Goal: Task Accomplishment & Management: Complete application form

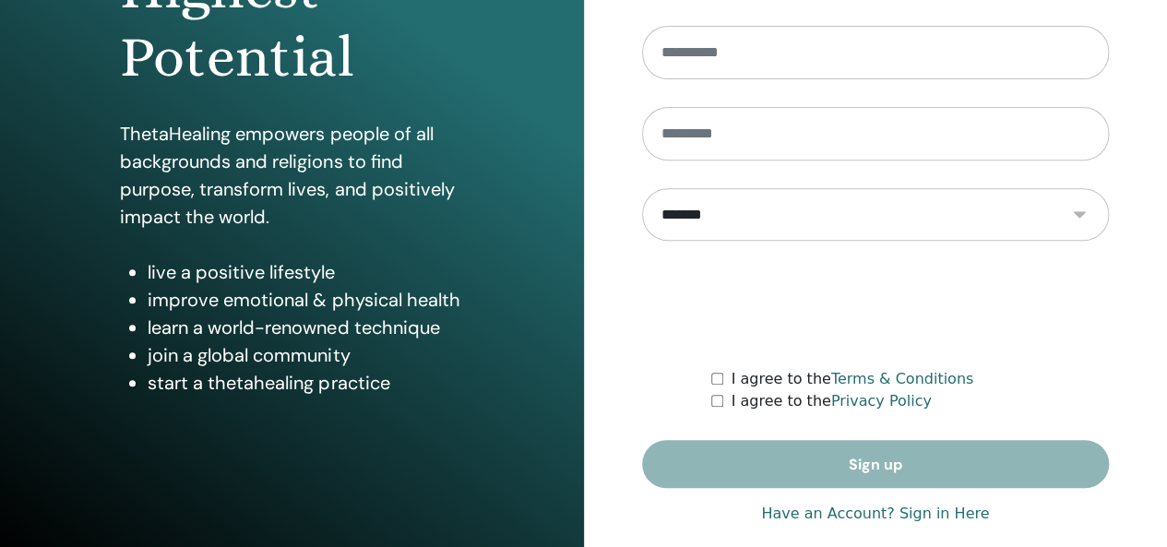
scroll to position [338, 0]
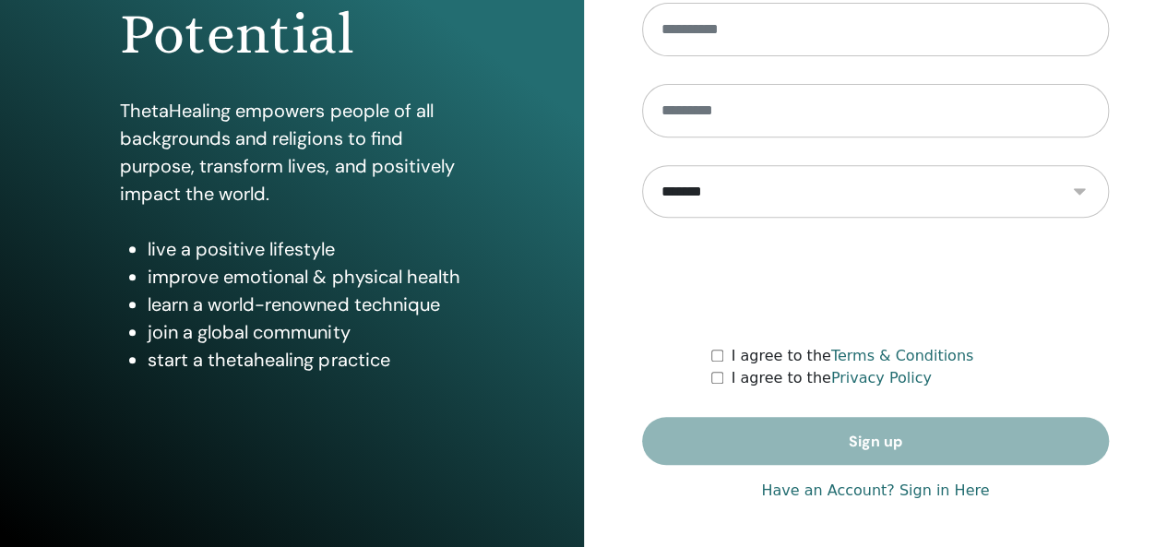
click at [880, 447] on form "**********" at bounding box center [876, 193] width 468 height 543
click at [832, 496] on link "Have an Account? Sign in Here" at bounding box center [875, 491] width 228 height 22
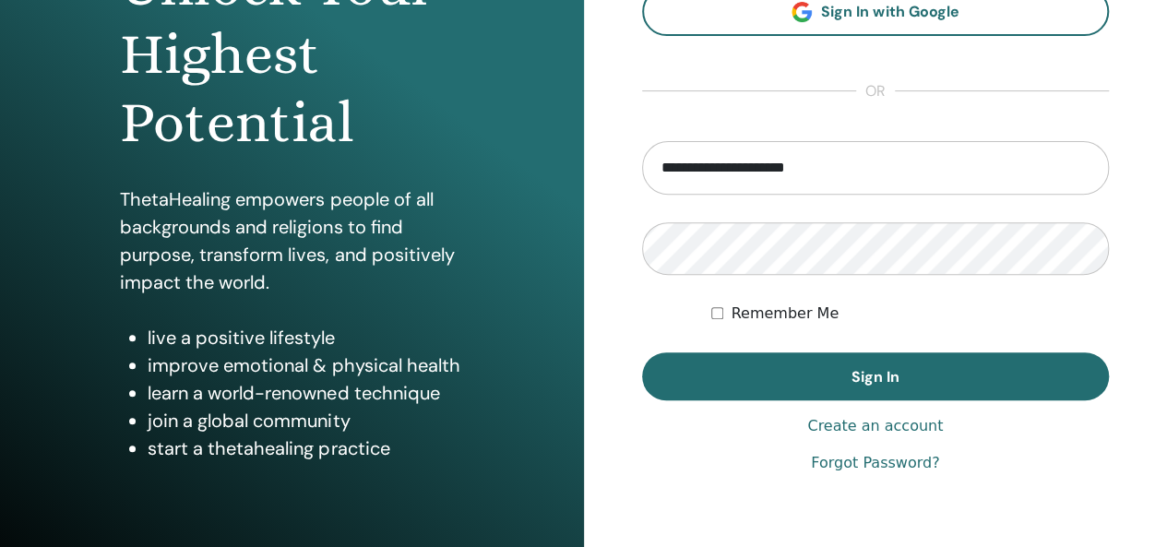
scroll to position [277, 0]
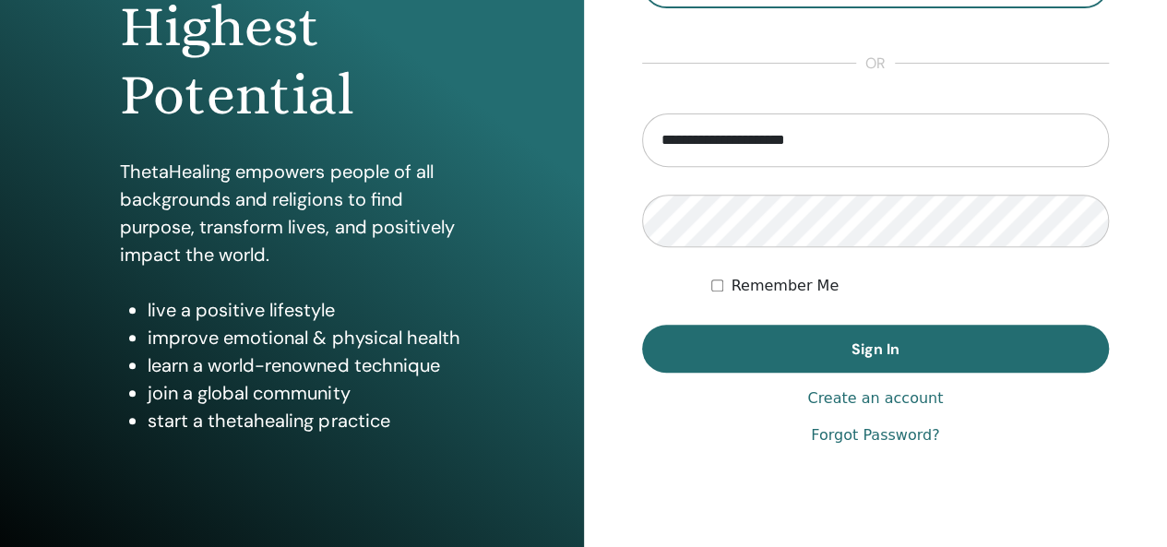
click at [887, 348] on span "Sign In" at bounding box center [876, 349] width 48 height 19
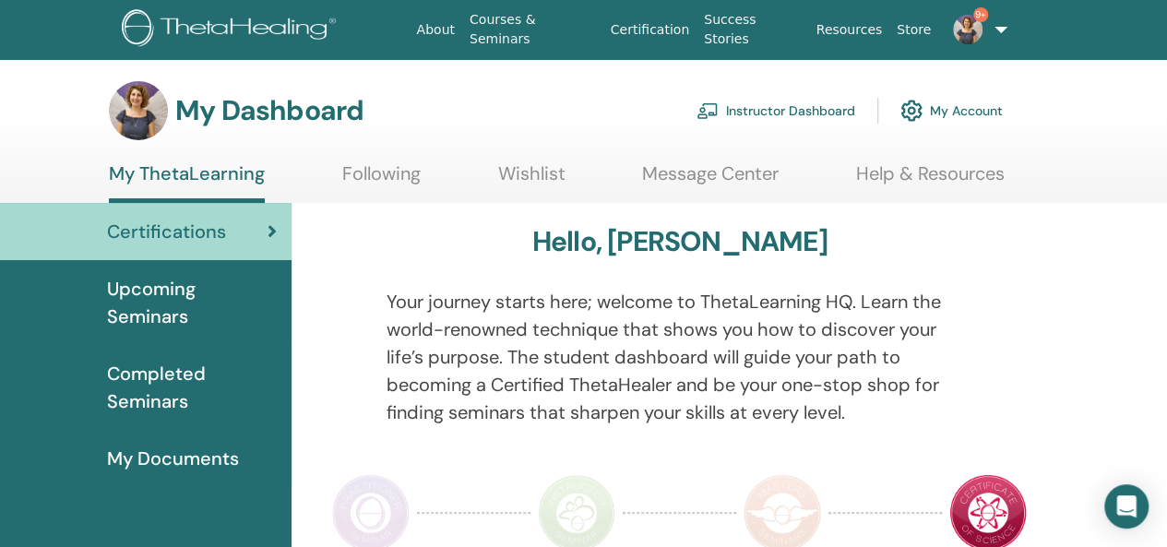
click at [814, 113] on link "Instructor Dashboard" at bounding box center [776, 110] width 159 height 41
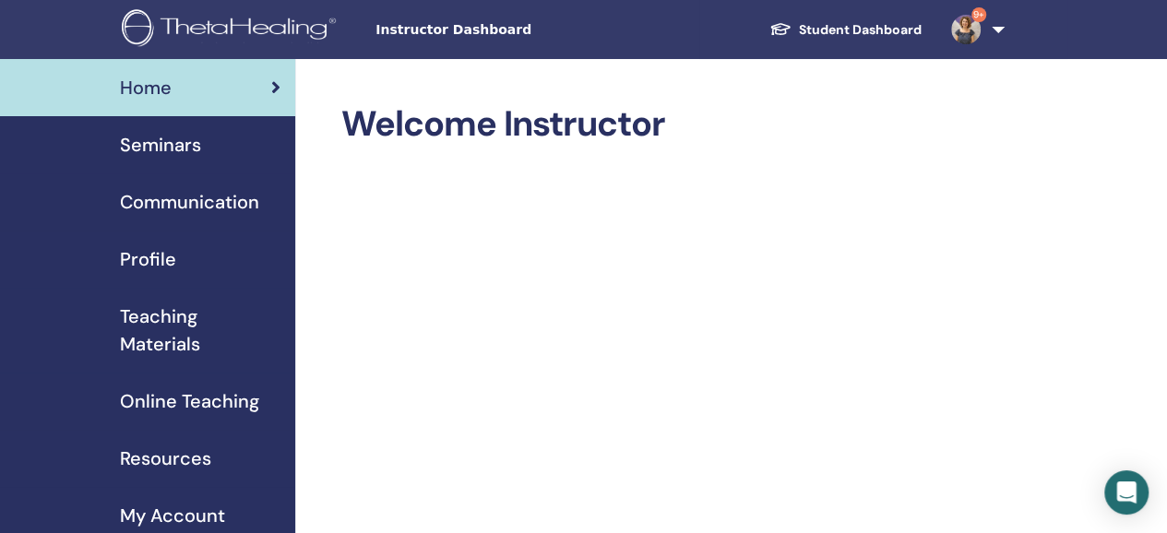
click at [197, 138] on span "Seminars" at bounding box center [160, 145] width 81 height 28
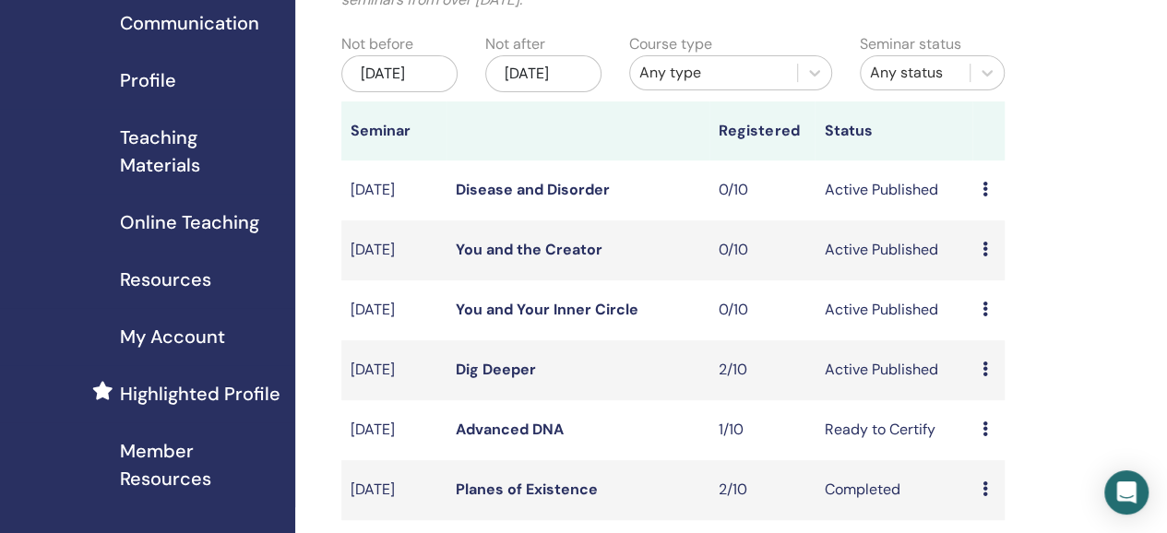
scroll to position [277, 0]
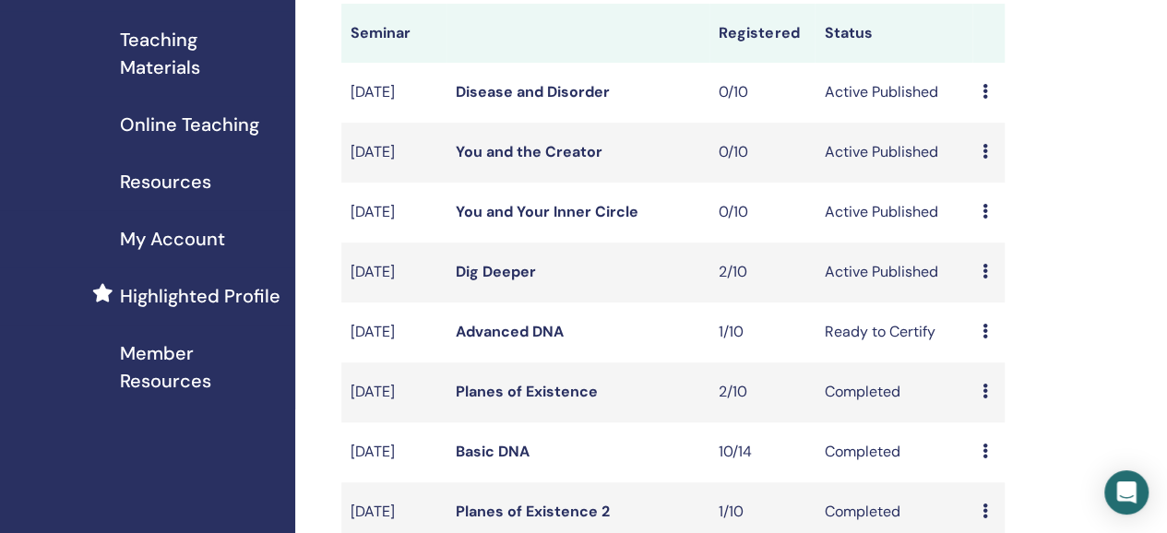
click at [530, 281] on link "Dig Deeper" at bounding box center [496, 271] width 80 height 19
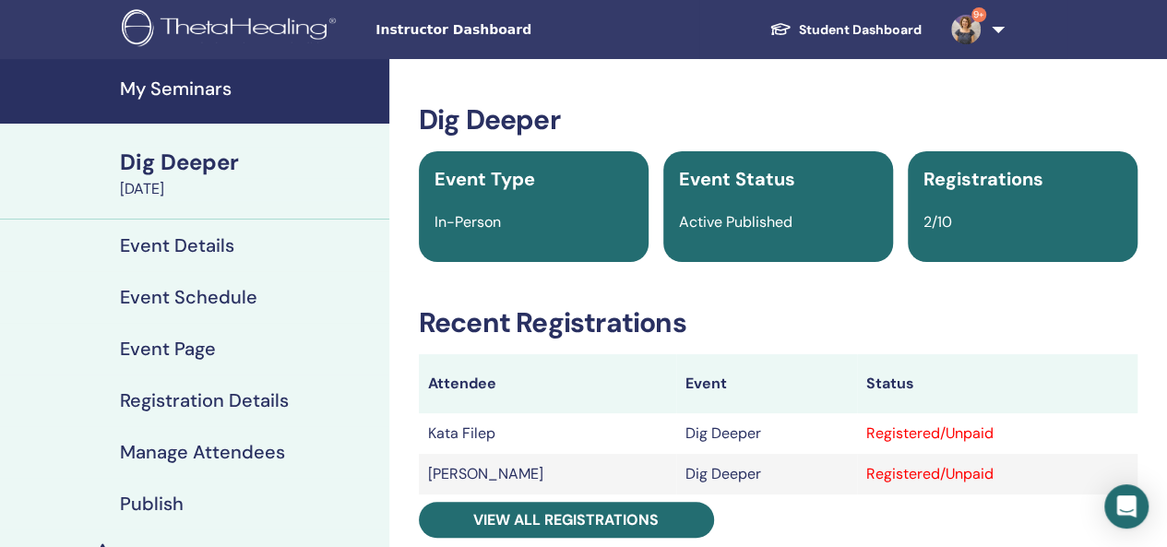
click at [207, 89] on h4 "My Seminars" at bounding box center [249, 89] width 258 height 22
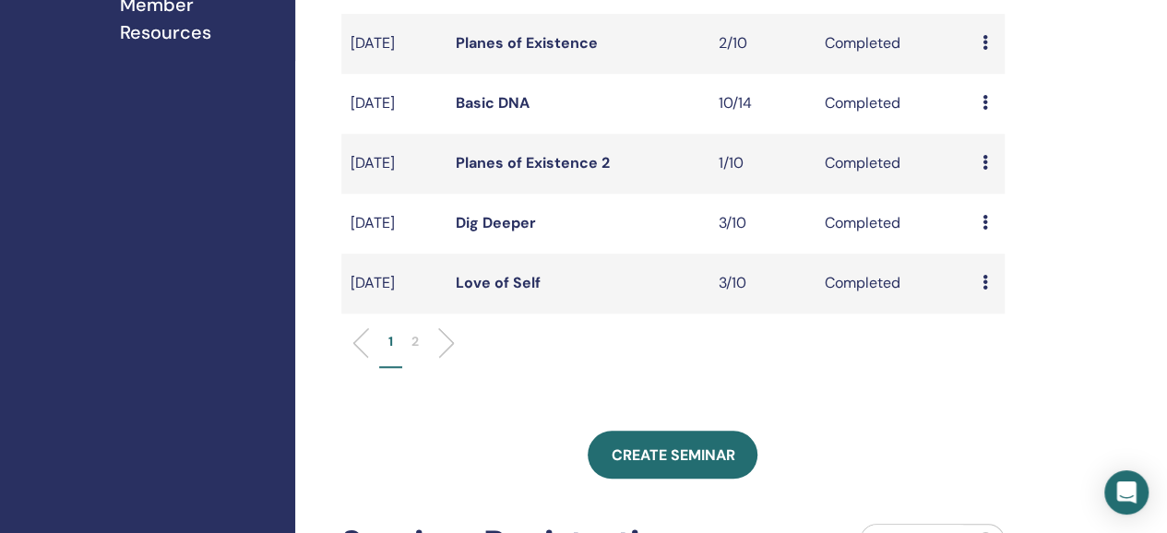
scroll to position [738, 0]
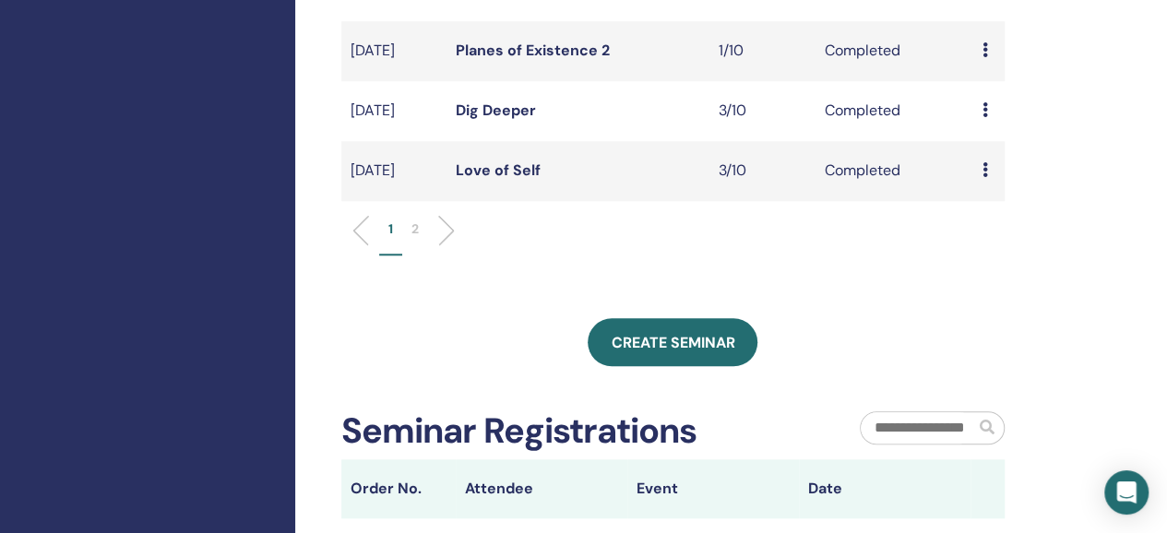
click at [683, 352] on span "Create seminar" at bounding box center [673, 342] width 124 height 19
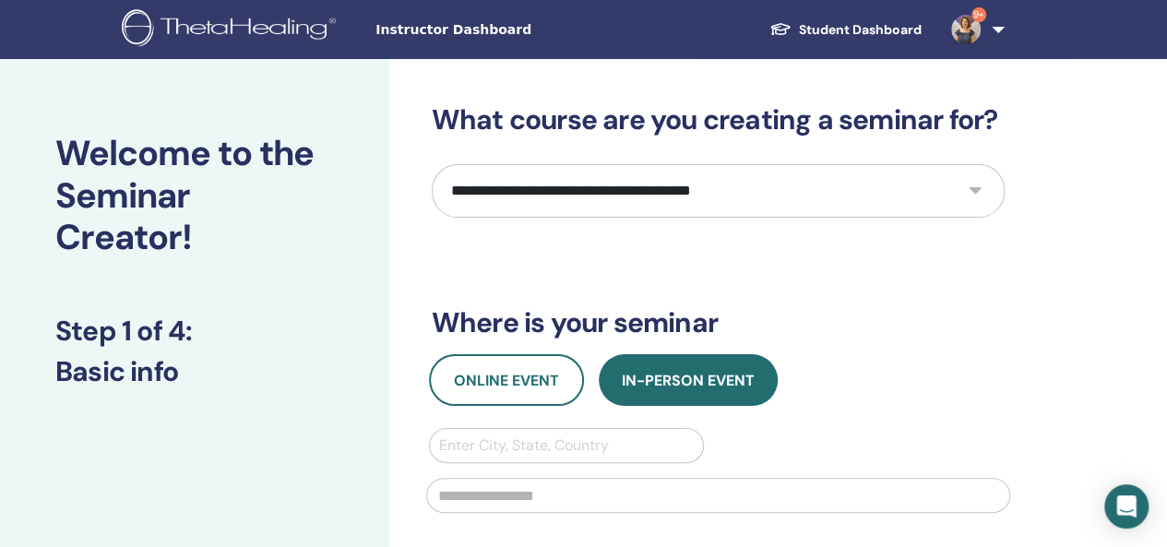
click at [971, 192] on select "**********" at bounding box center [718, 191] width 573 height 54
select select "*"
click at [432, 164] on select "**********" at bounding box center [718, 191] width 573 height 54
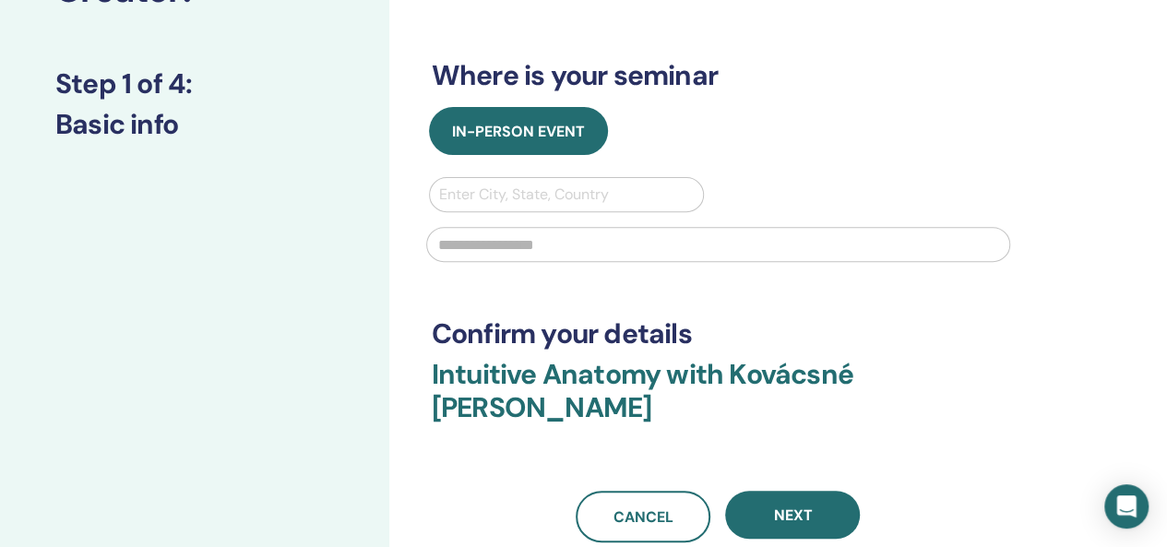
scroll to position [277, 0]
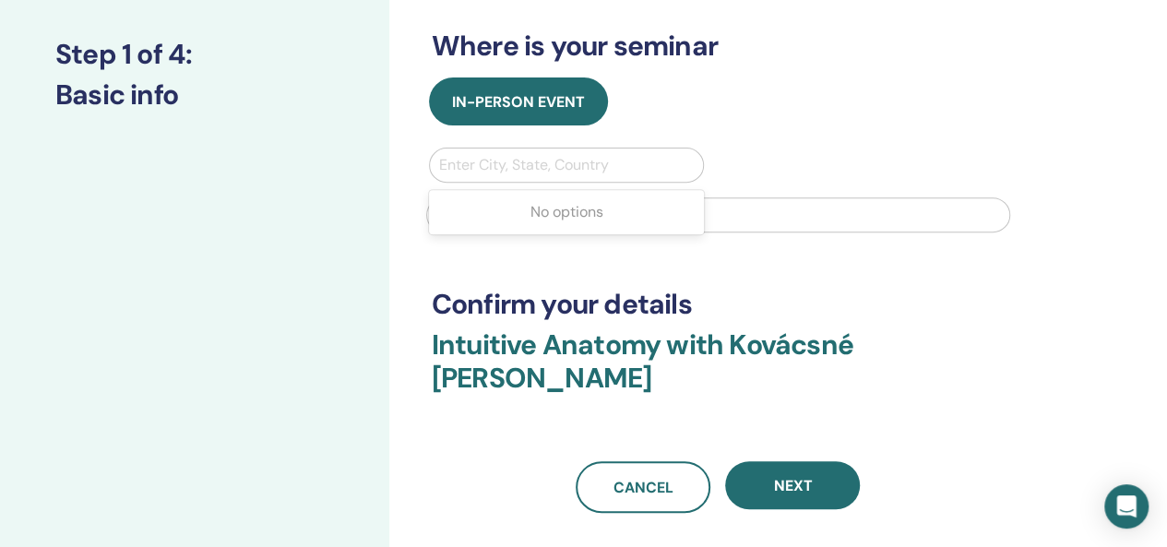
click at [604, 161] on div at bounding box center [567, 165] width 256 height 26
type input "******"
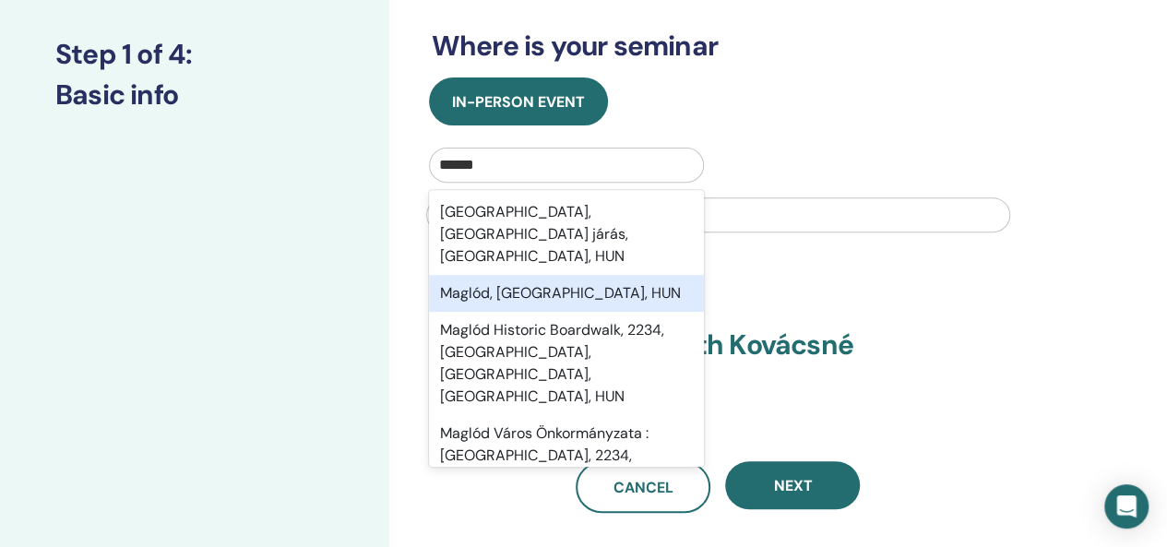
click at [556, 275] on div "Maglód, Pest, HUN" at bounding box center [567, 293] width 276 height 37
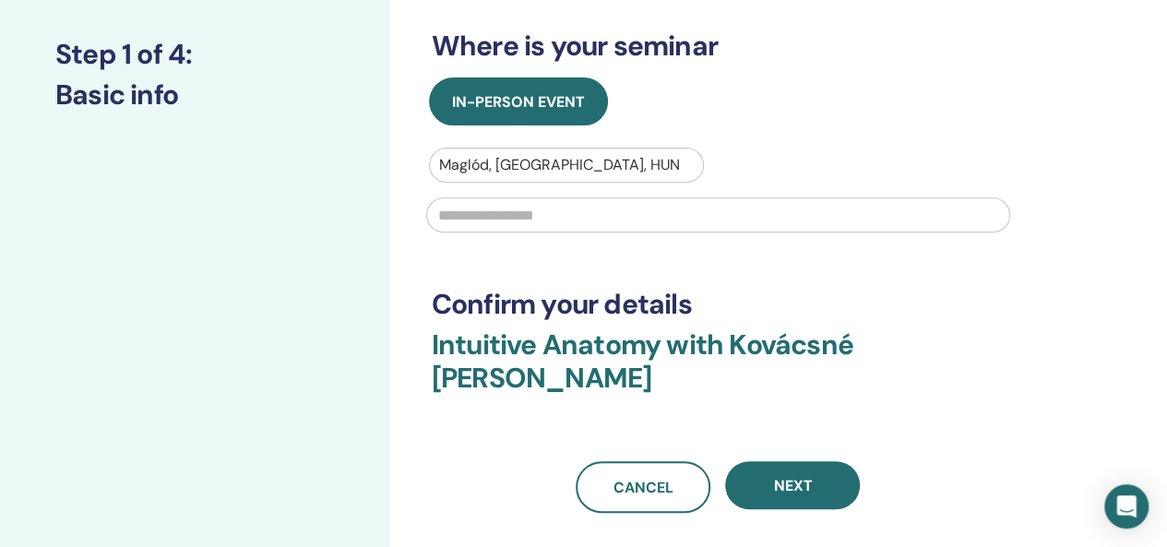
click at [482, 219] on input "text" at bounding box center [718, 214] width 584 height 35
type input "**********"
click at [808, 492] on span "Next" at bounding box center [792, 485] width 39 height 19
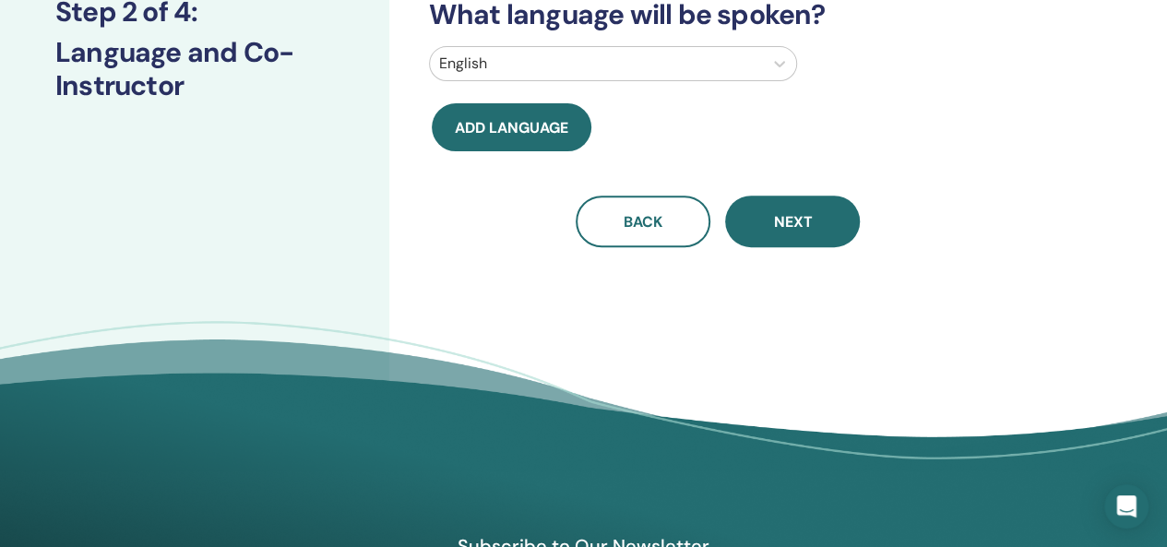
scroll to position [0, 0]
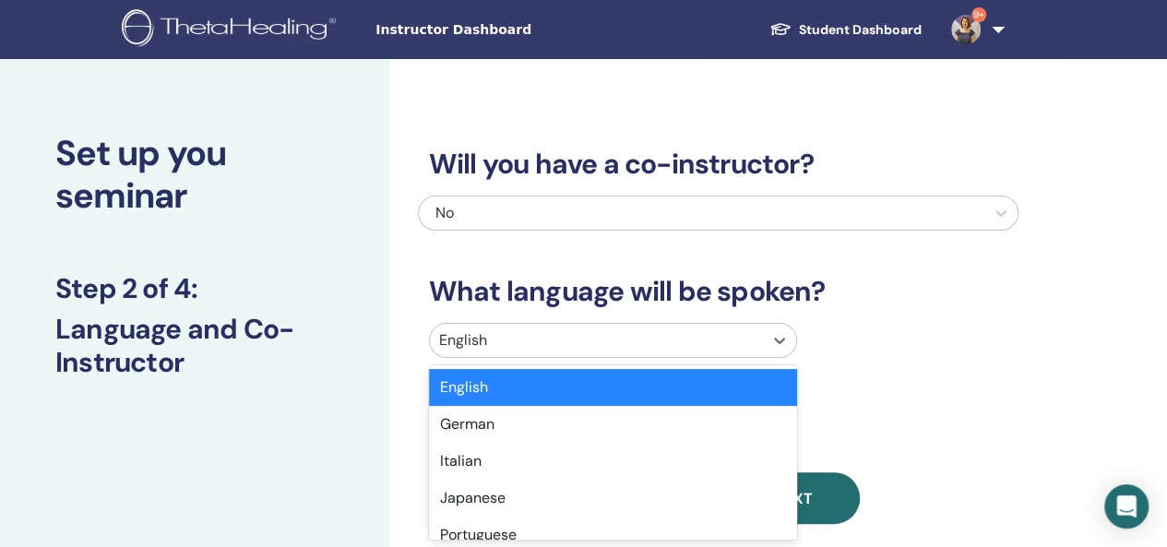
click at [776, 344] on icon at bounding box center [779, 340] width 18 height 18
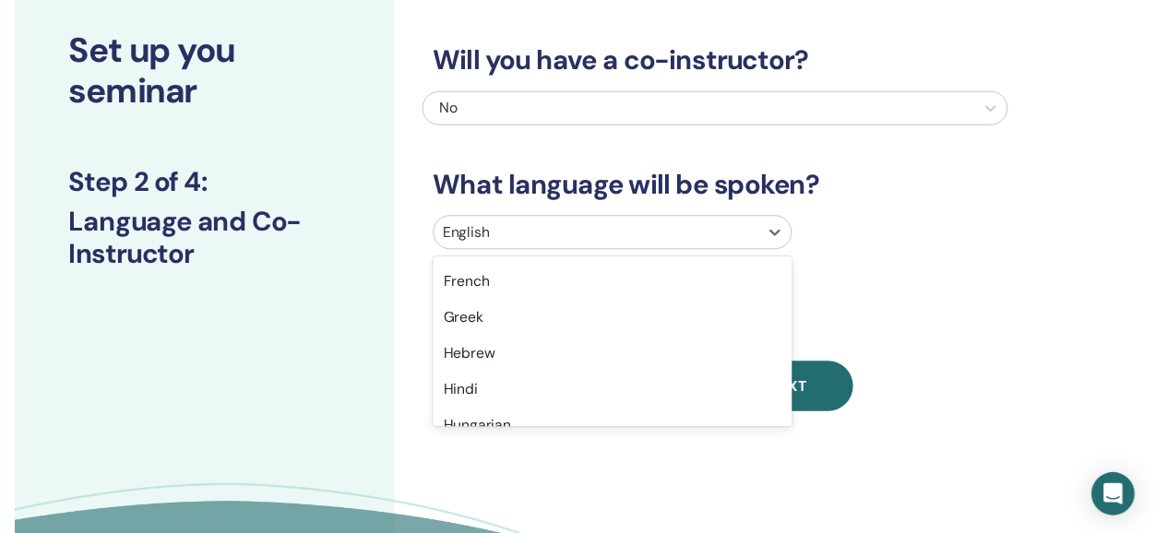
scroll to position [738, 0]
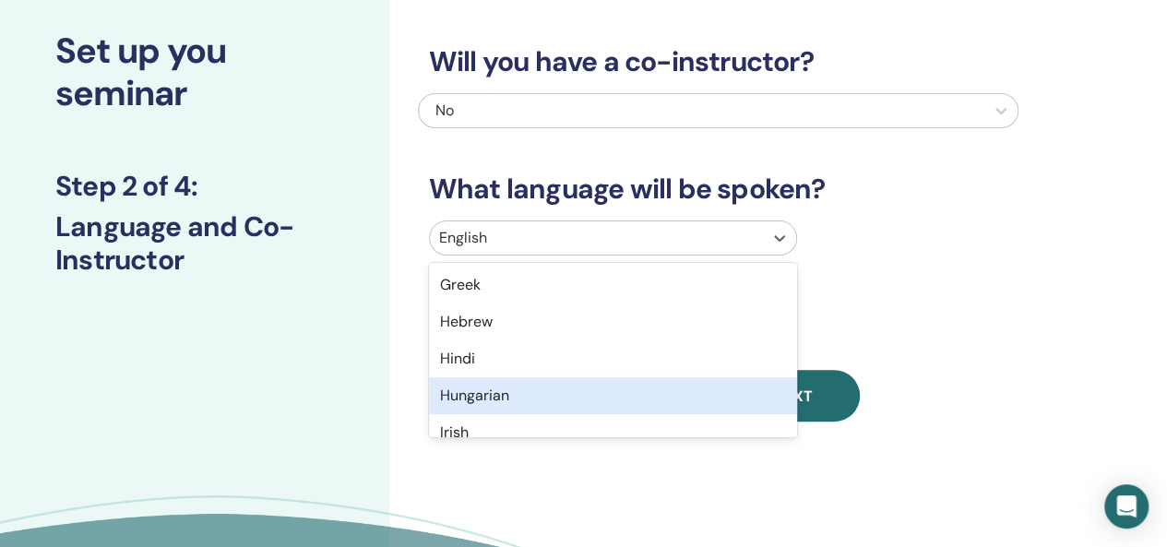
click at [548, 386] on div "Hungarian" at bounding box center [613, 395] width 368 height 37
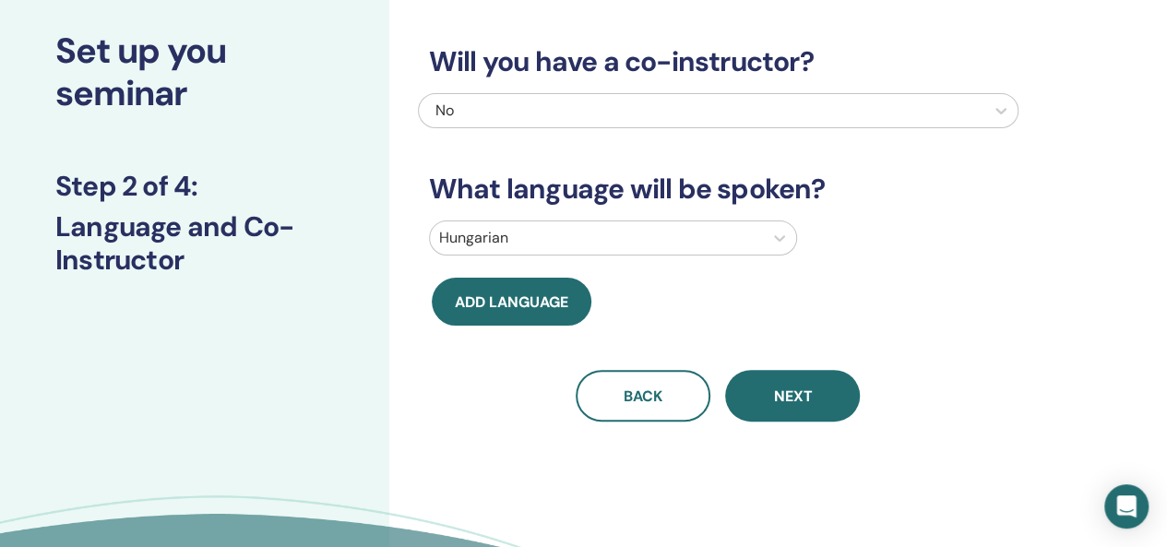
click at [806, 390] on span "Next" at bounding box center [792, 396] width 39 height 19
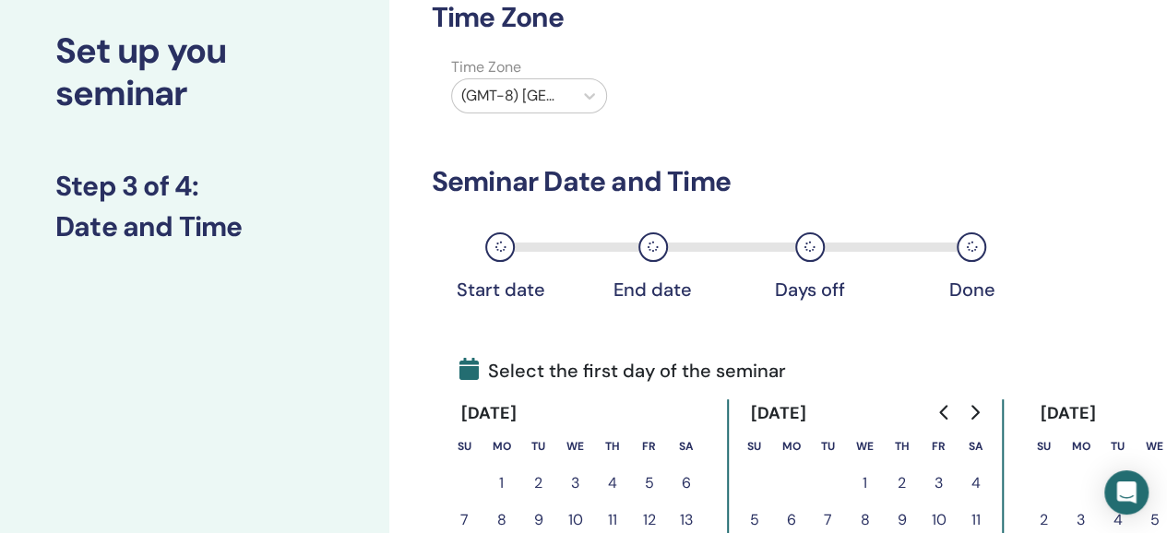
click at [592, 95] on icon at bounding box center [589, 96] width 11 height 6
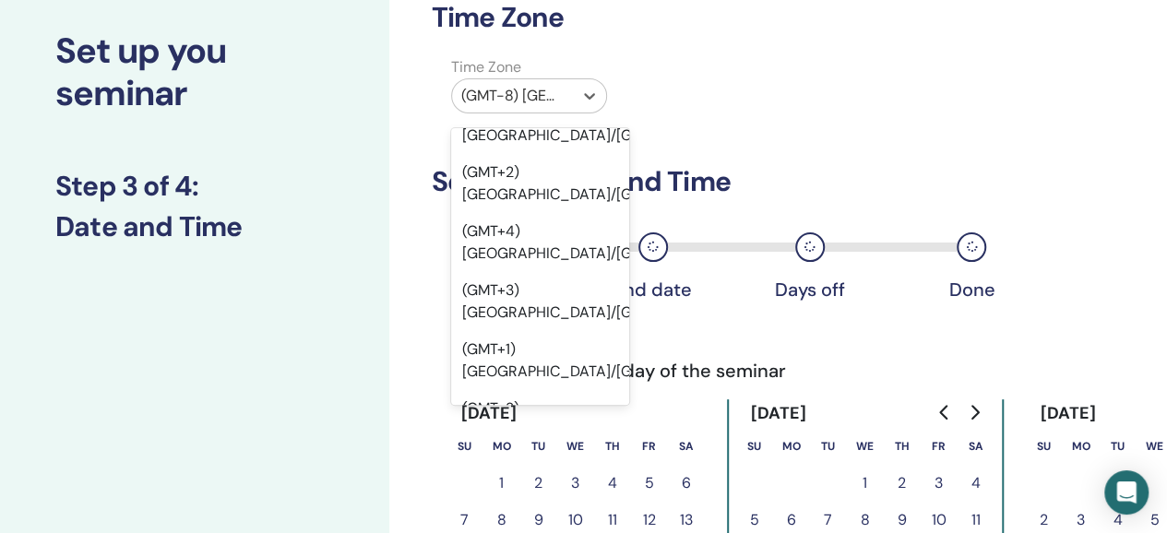
scroll to position [25406, 0]
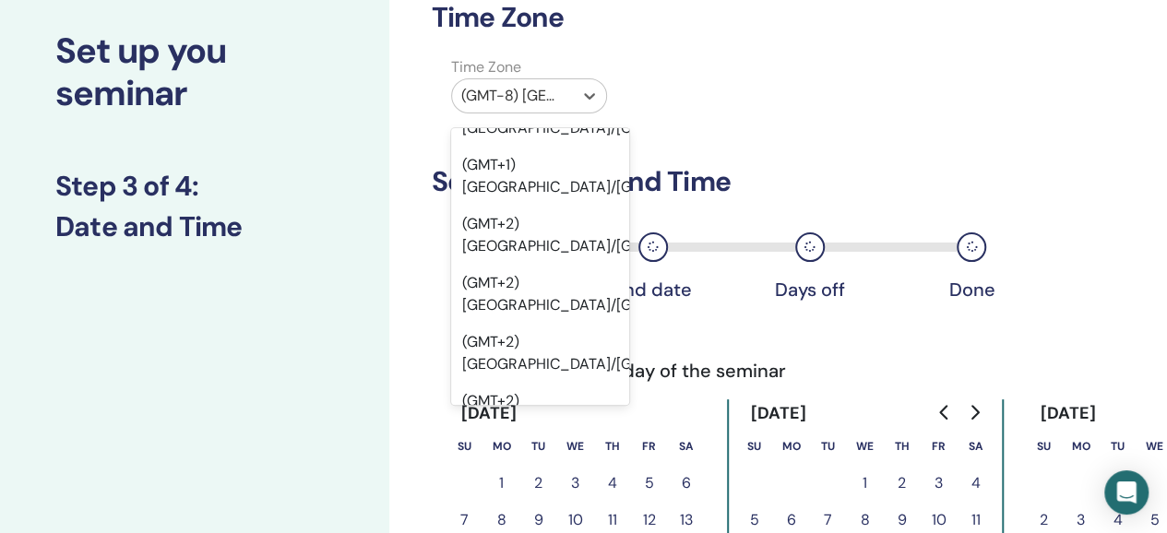
click at [543, 501] on div "(GMT+2) Europe/Budapest" at bounding box center [540, 530] width 178 height 59
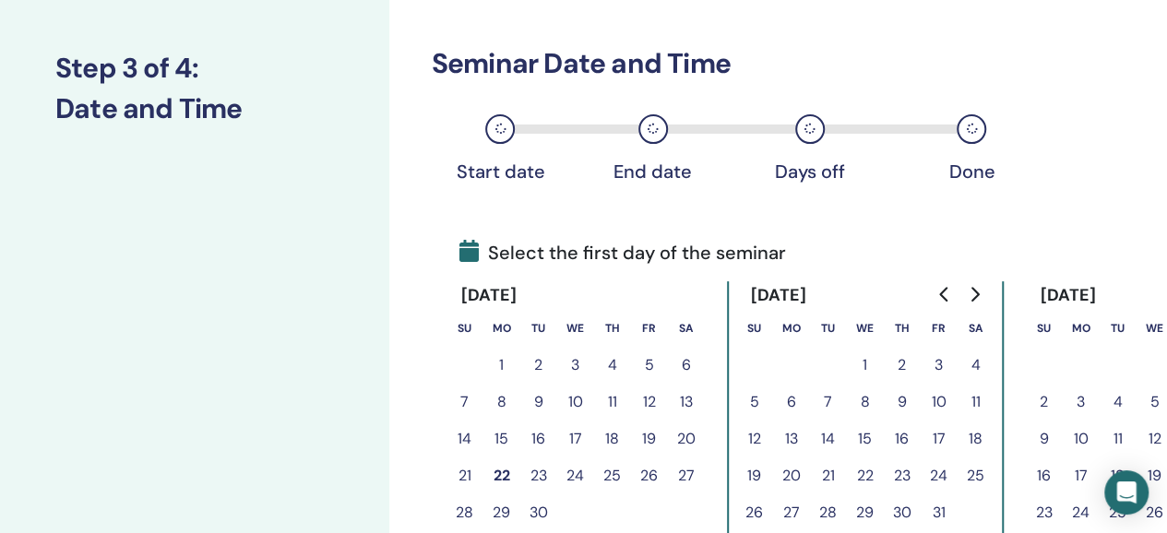
scroll to position [287, 0]
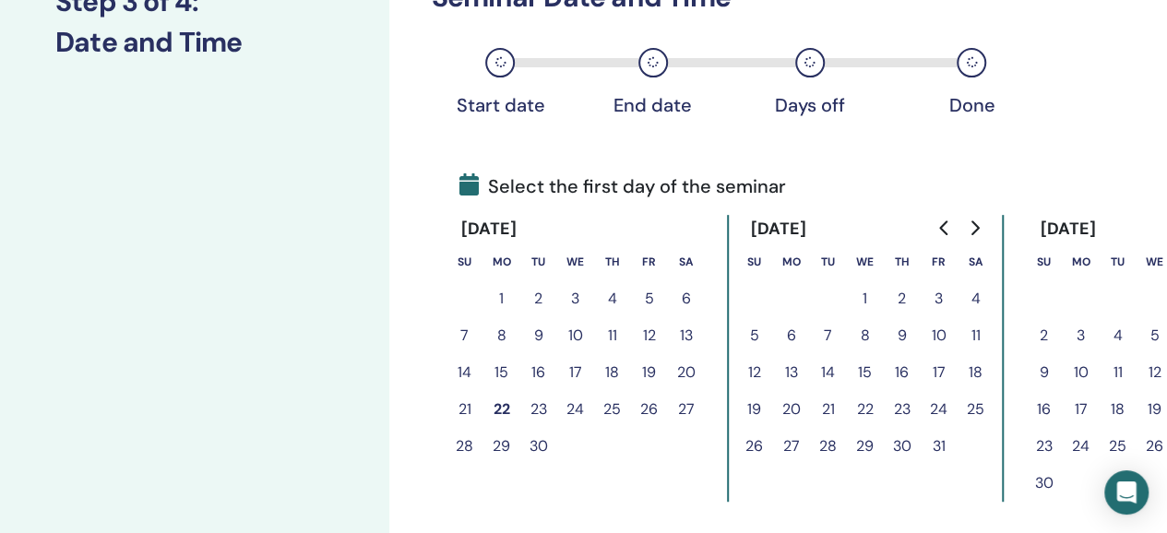
click at [501, 411] on button "22" at bounding box center [501, 409] width 37 height 37
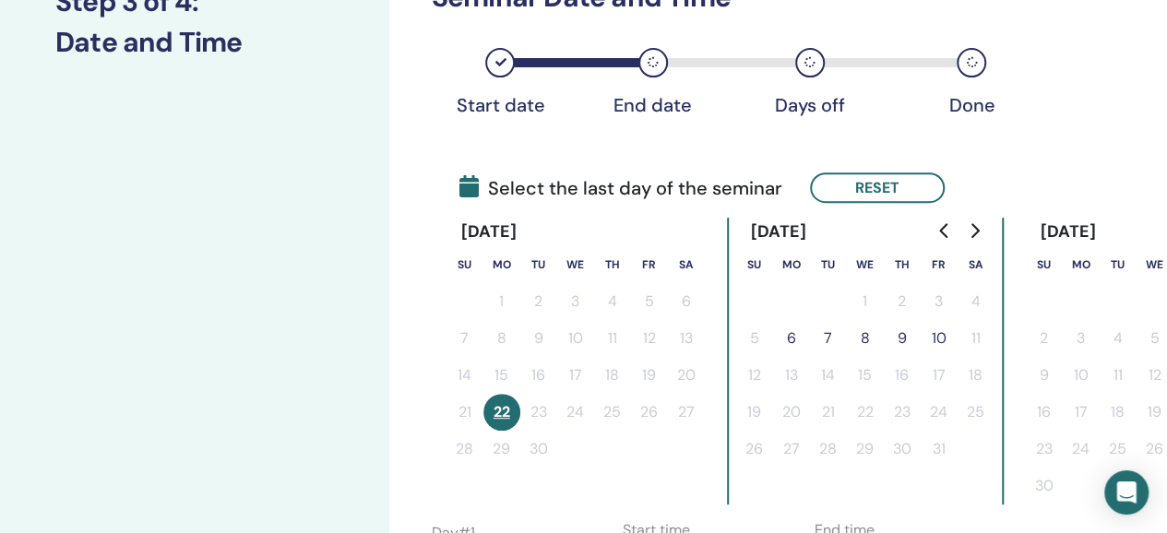
click at [828, 340] on button "7" at bounding box center [828, 338] width 37 height 37
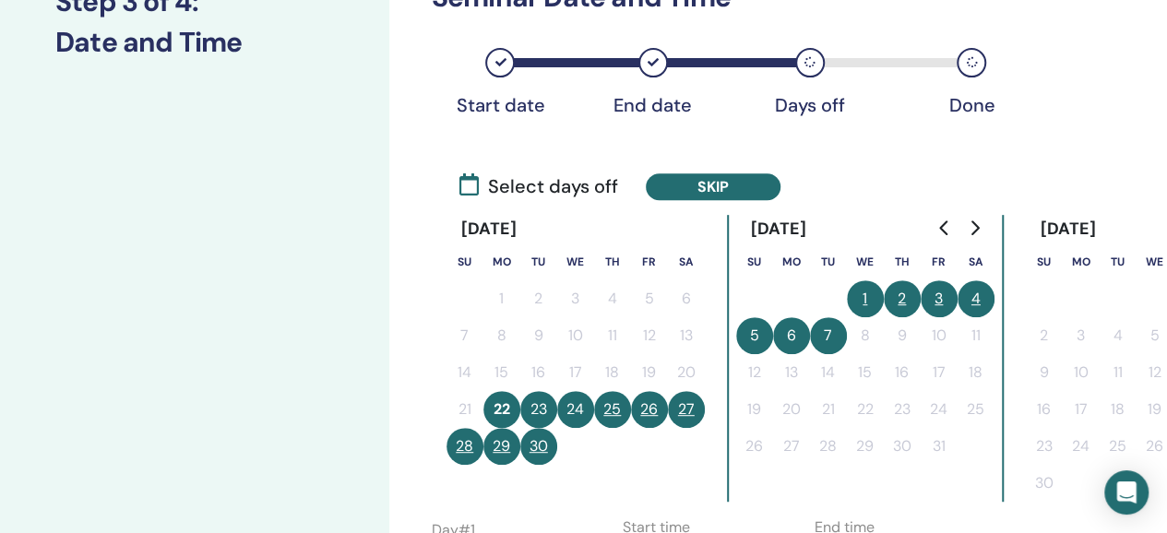
click at [500, 445] on button "29" at bounding box center [501, 446] width 37 height 37
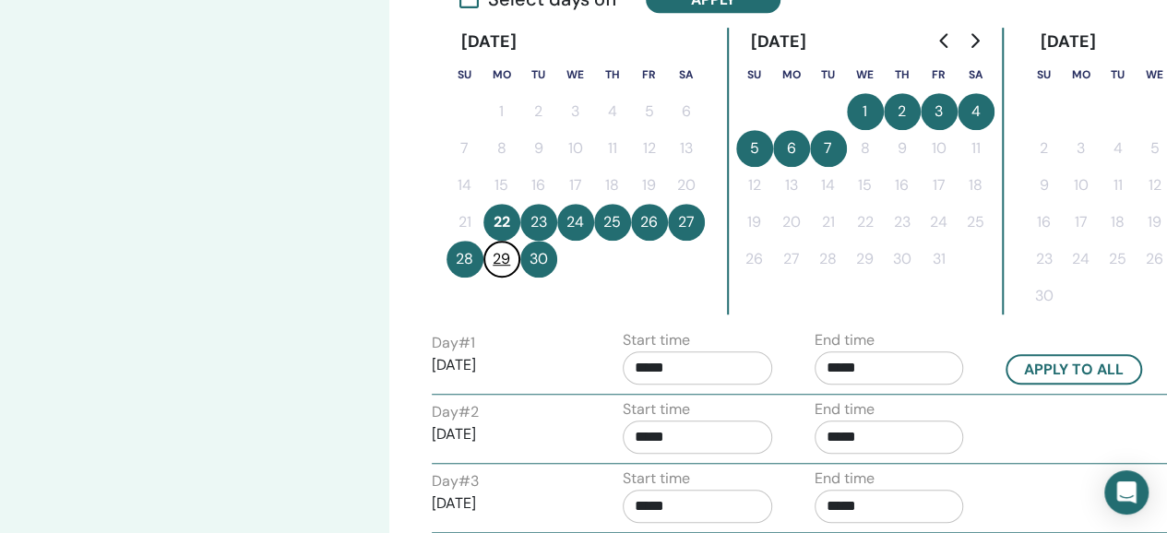
scroll to position [379, 0]
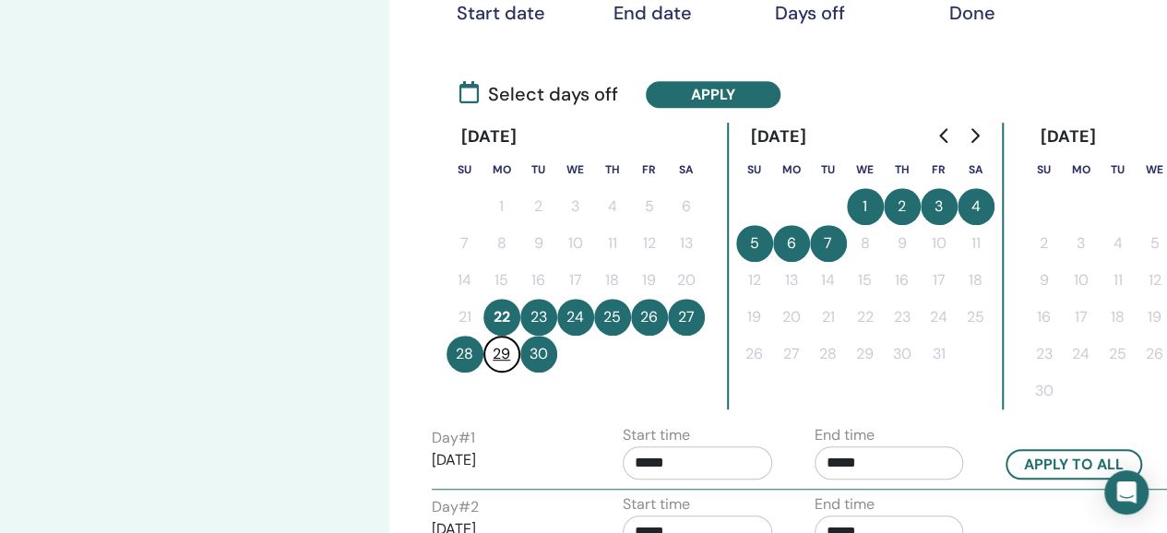
click at [826, 251] on button "7" at bounding box center [828, 243] width 37 height 37
click at [831, 248] on button "7" at bounding box center [828, 243] width 37 height 37
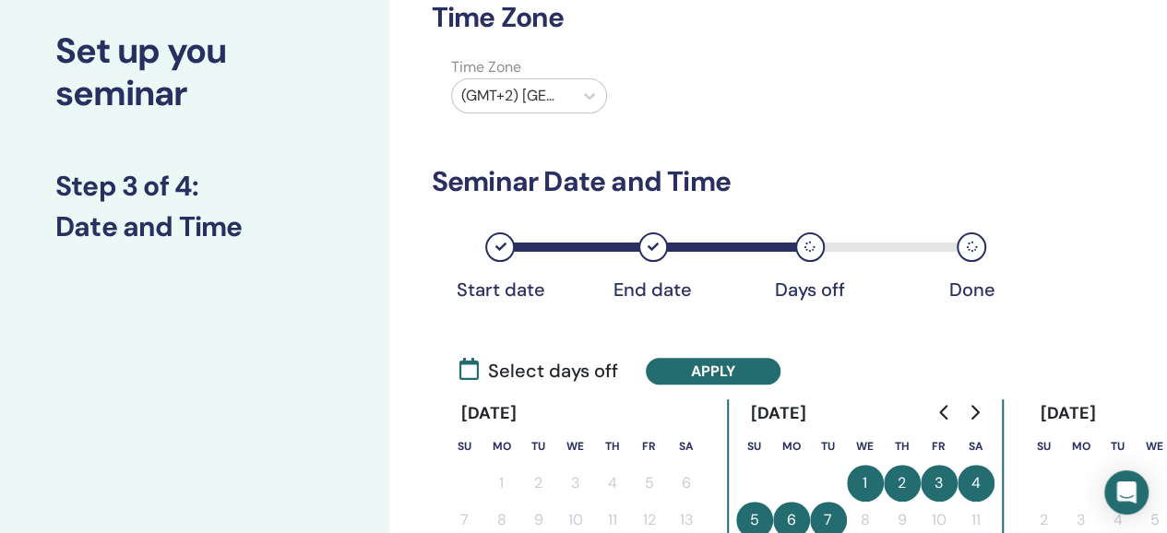
scroll to position [195, 0]
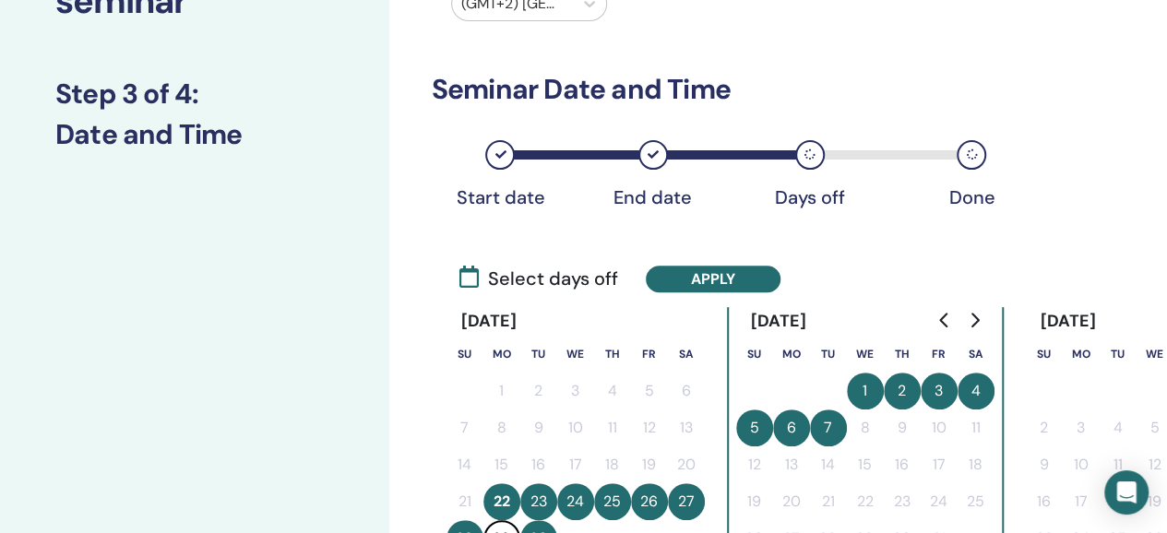
click at [723, 276] on button "Apply" at bounding box center [713, 279] width 135 height 27
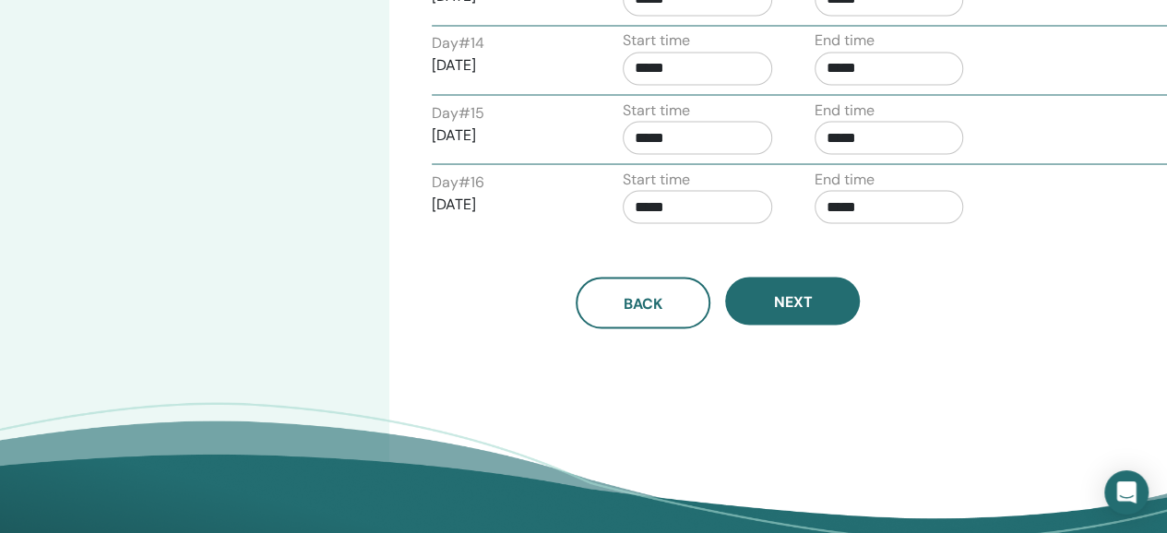
click at [812, 294] on button "Next" at bounding box center [792, 301] width 135 height 48
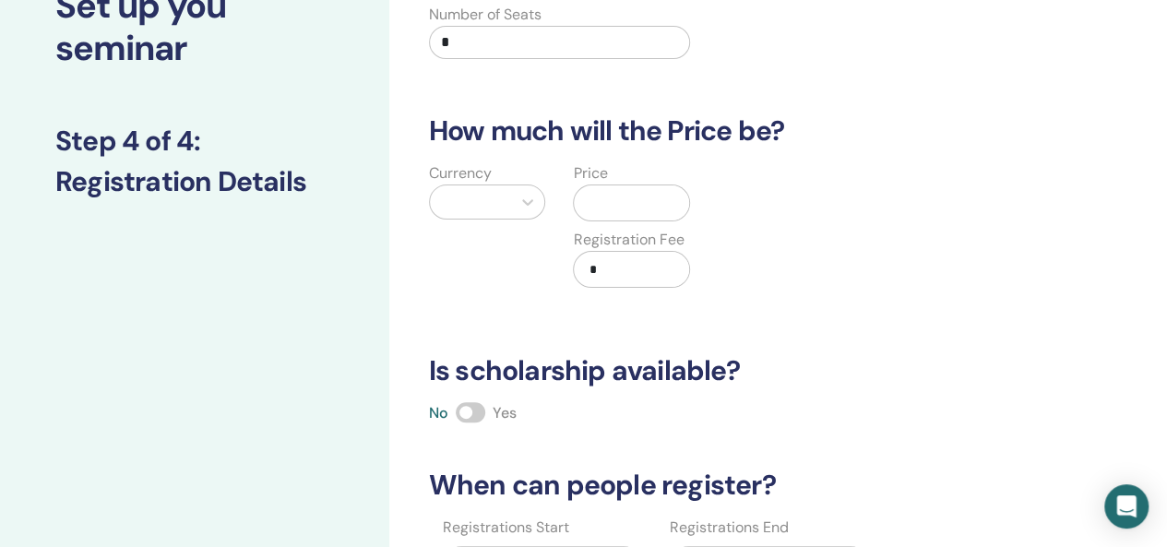
scroll to position [52, 0]
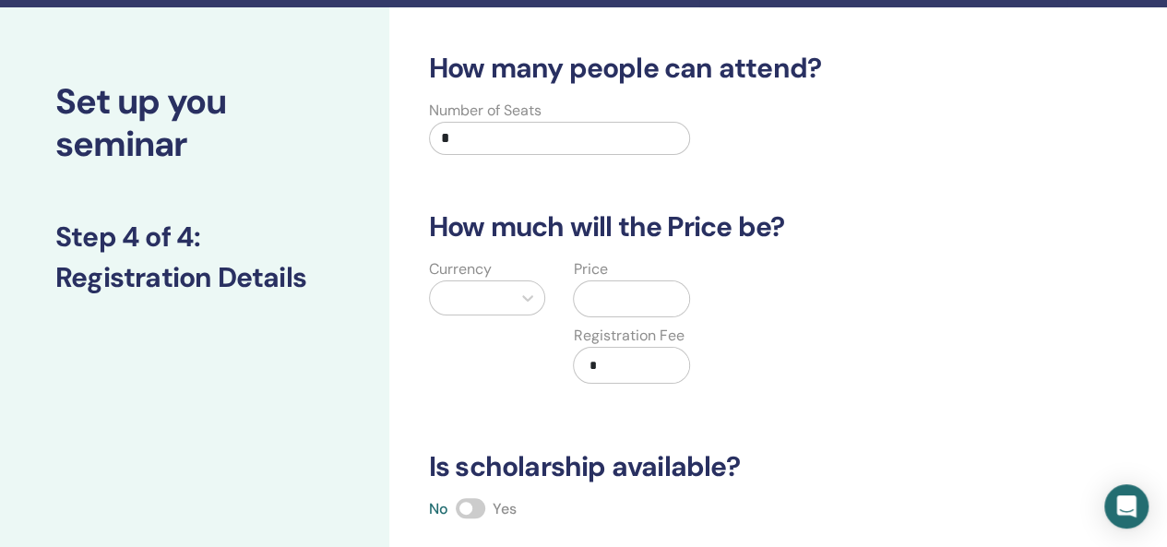
click at [518, 148] on input "*" at bounding box center [560, 138] width 262 height 33
type input "**"
click at [513, 298] on div at bounding box center [527, 297] width 33 height 33
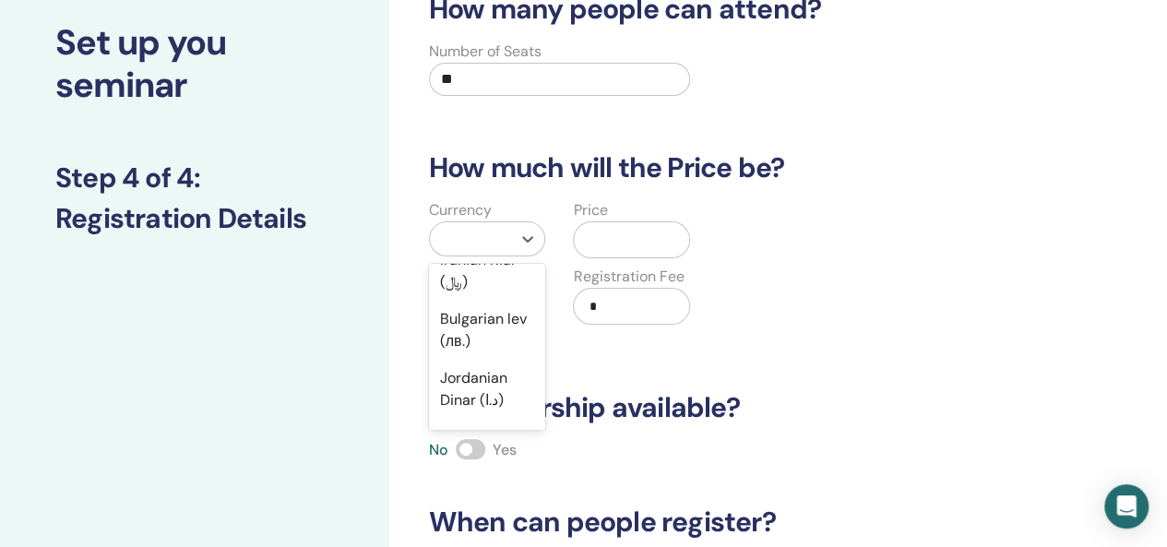
scroll to position [1568, 0]
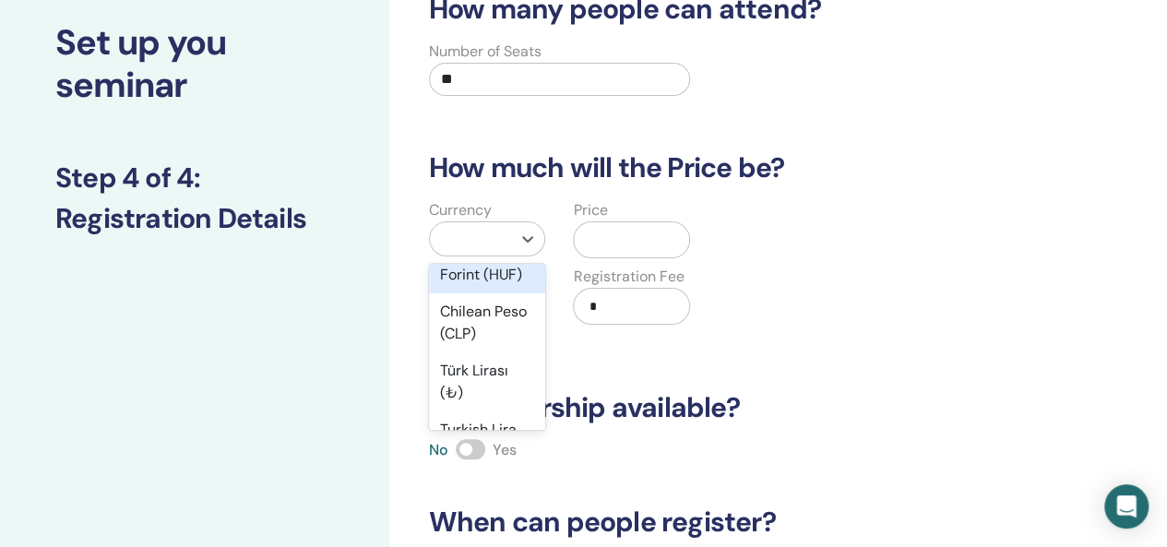
click at [495, 293] on div "Hungarian Forint (HUF)" at bounding box center [487, 263] width 117 height 59
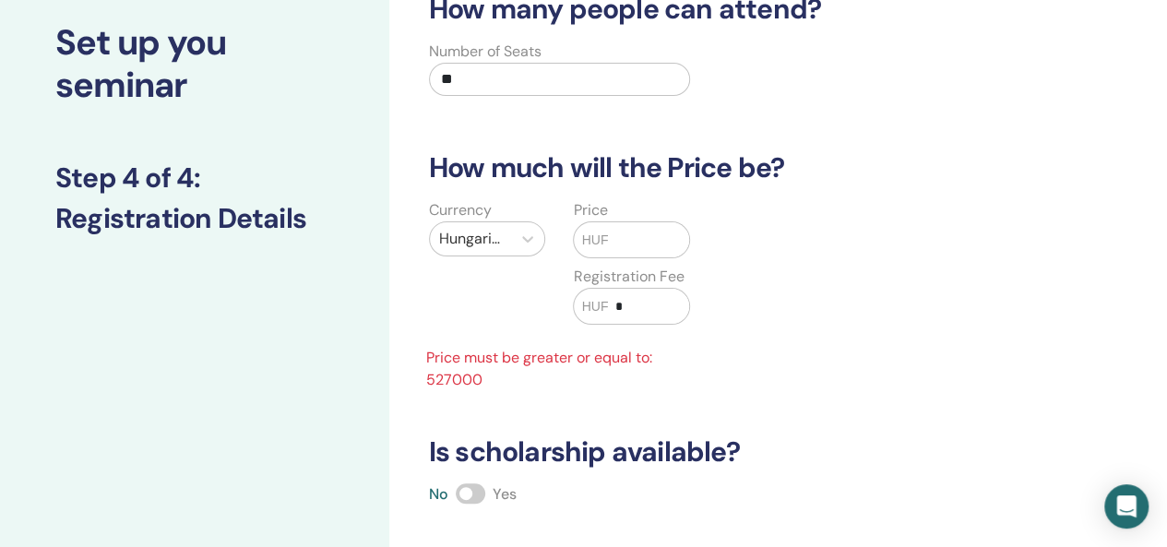
click at [609, 241] on input "text" at bounding box center [648, 239] width 81 height 35
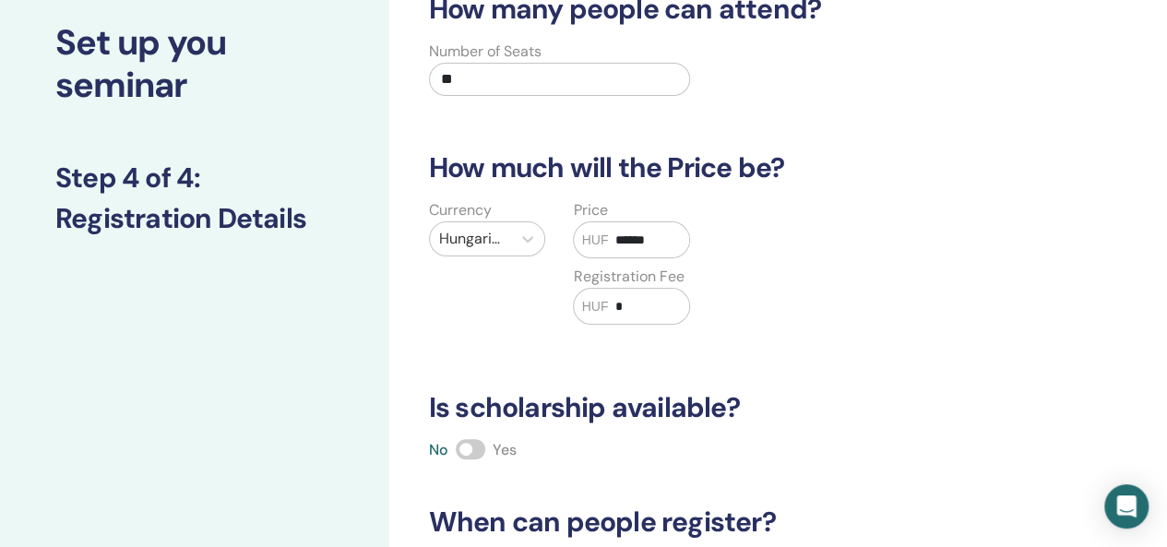
type input "******"
click at [633, 301] on input "*" at bounding box center [648, 306] width 81 height 35
type input "*****"
click at [480, 442] on span at bounding box center [471, 449] width 30 height 20
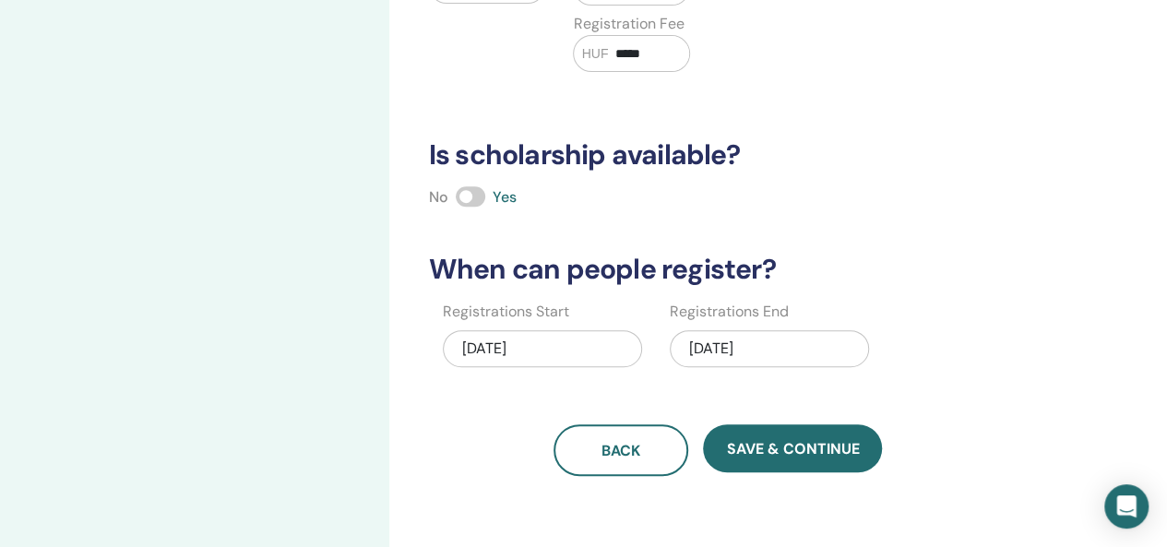
scroll to position [388, 0]
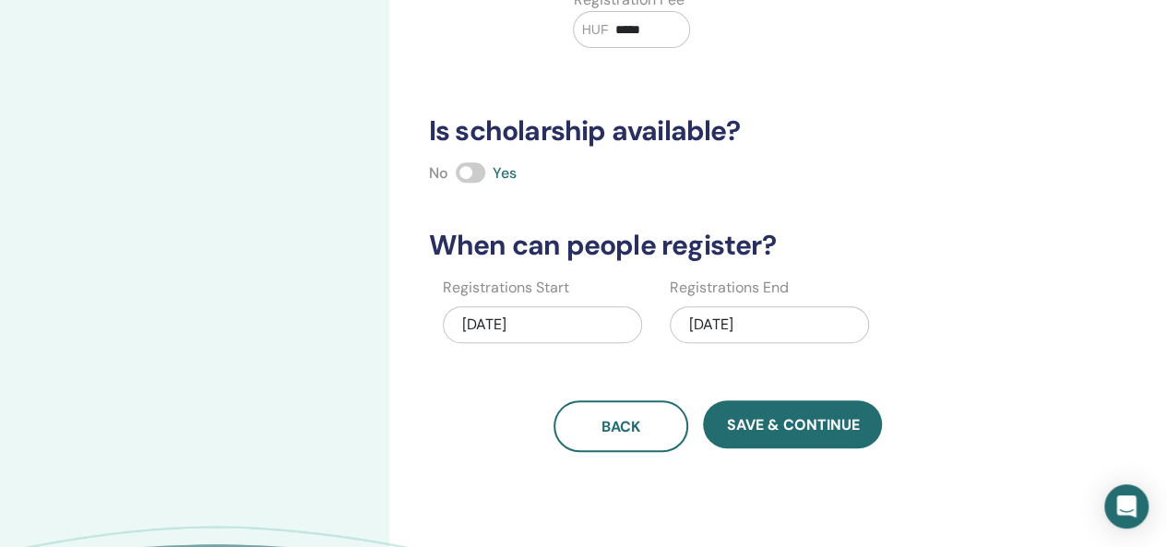
click at [755, 329] on div "10/07/2025" at bounding box center [769, 324] width 199 height 37
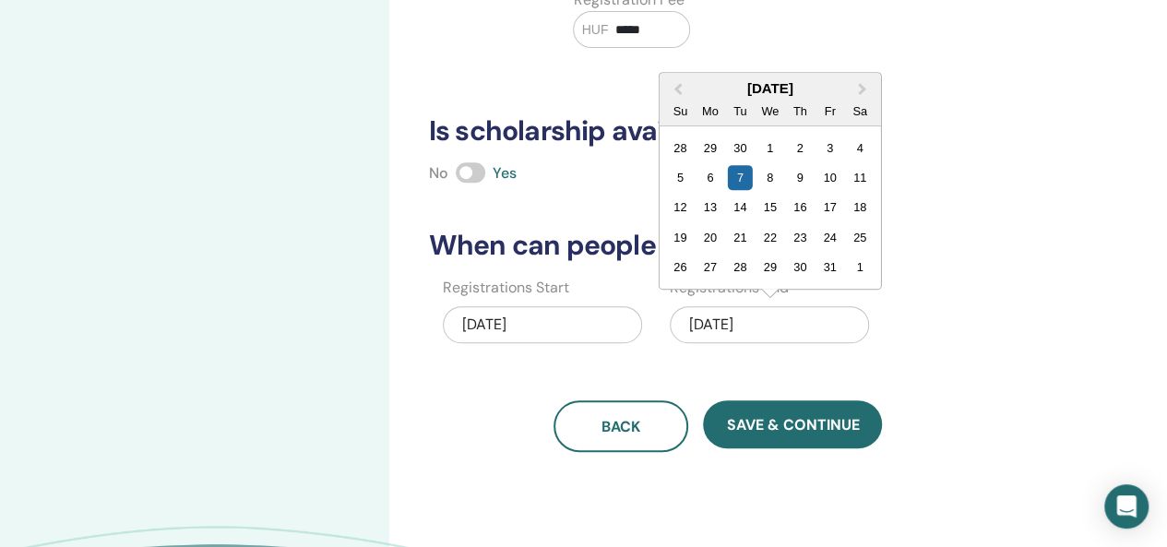
click at [677, 92] on button "Previous Month" at bounding box center [677, 90] width 30 height 30
click at [769, 237] on div "24" at bounding box center [769, 237] width 25 height 25
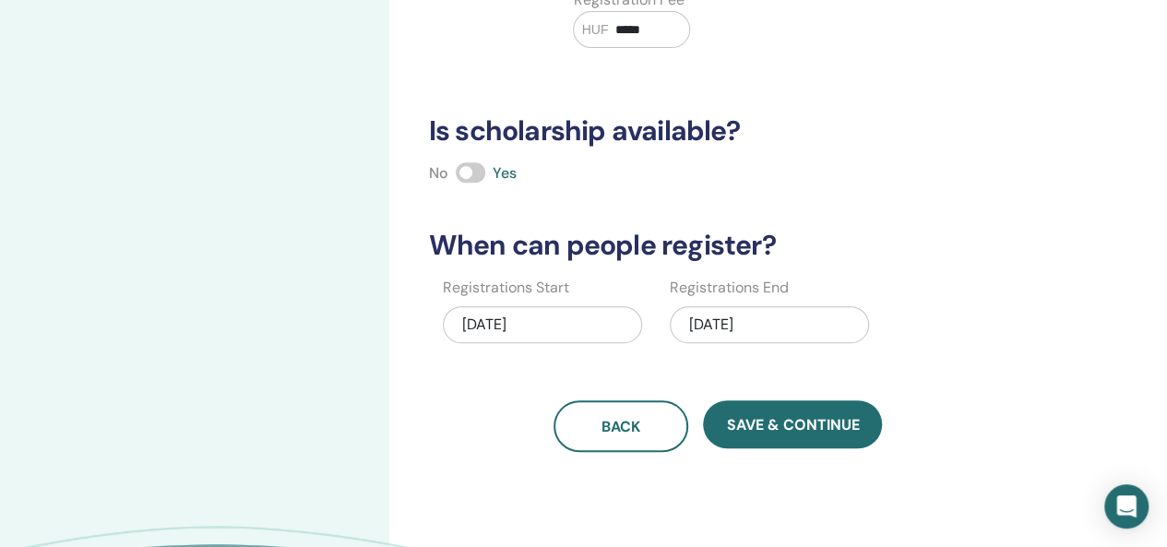
click at [803, 416] on span "Save & Continue" at bounding box center [792, 424] width 133 height 19
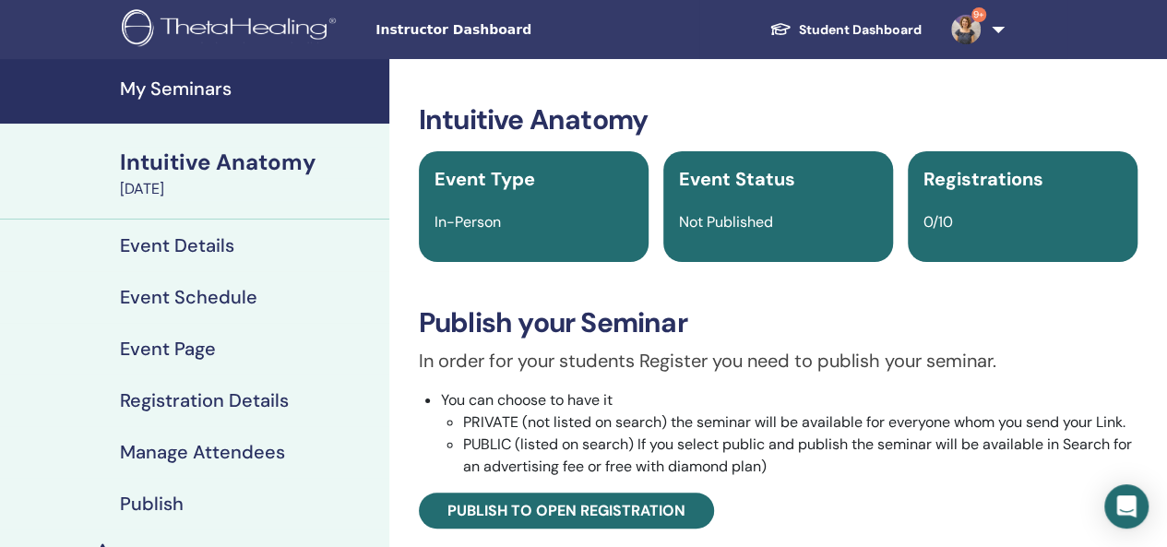
scroll to position [185, 0]
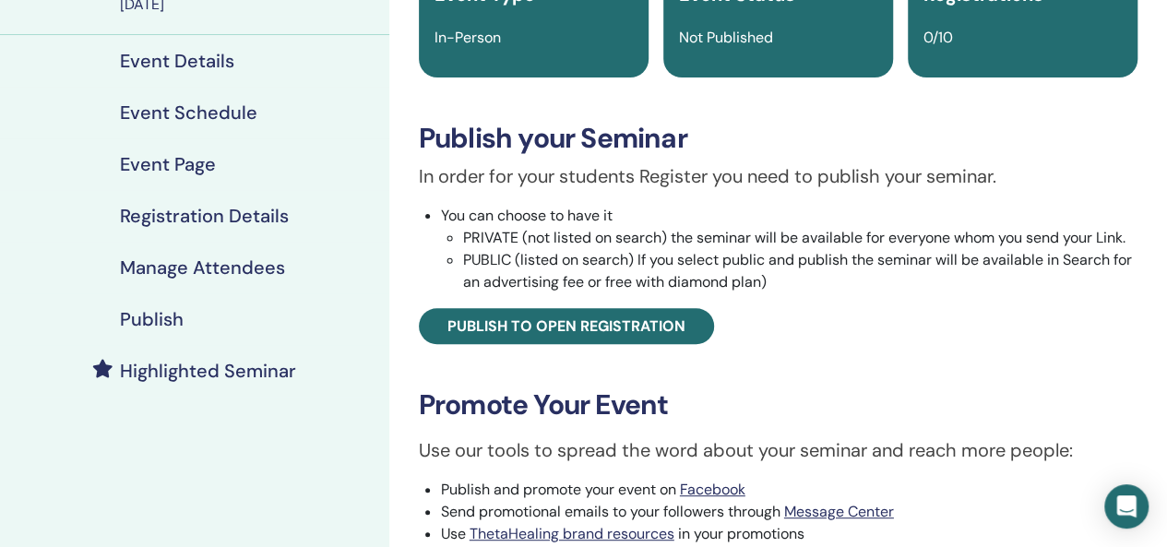
click at [598, 331] on span "Publish to open registration" at bounding box center [566, 325] width 238 height 19
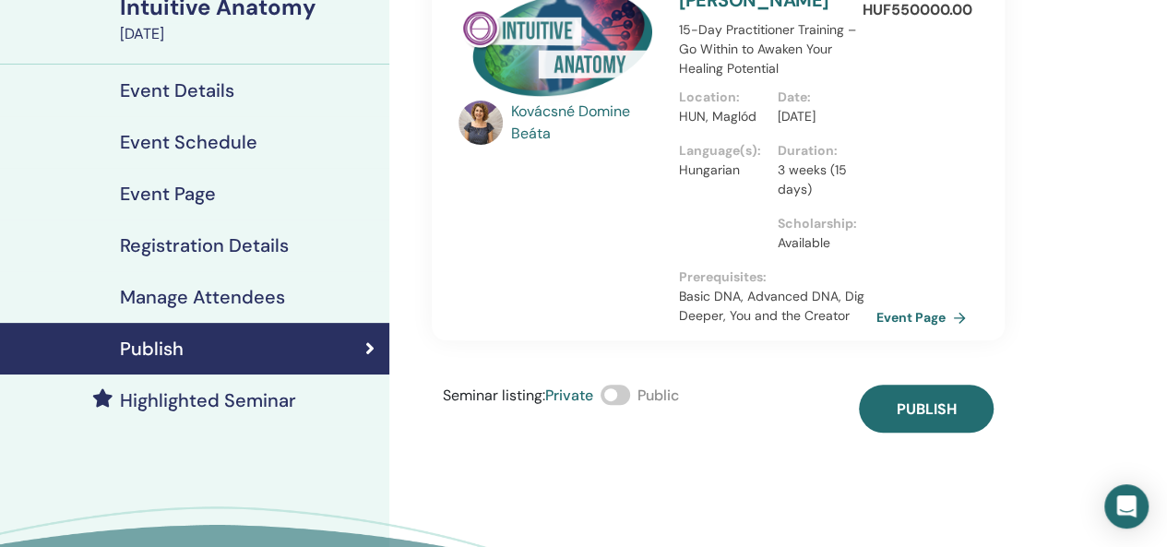
scroll to position [185, 0]
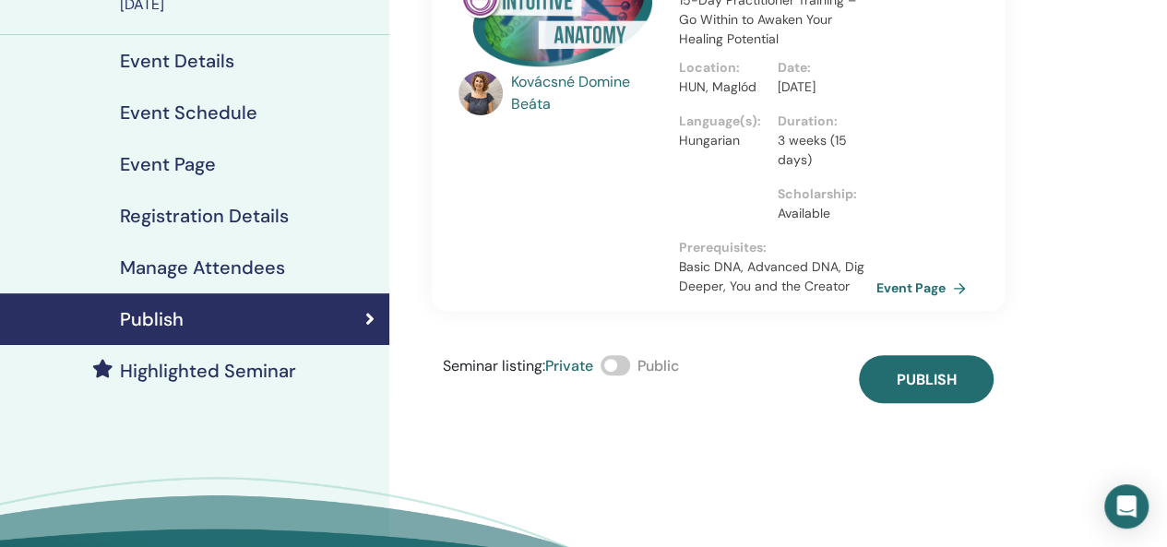
click at [947, 389] on span "Publish" at bounding box center [926, 379] width 60 height 19
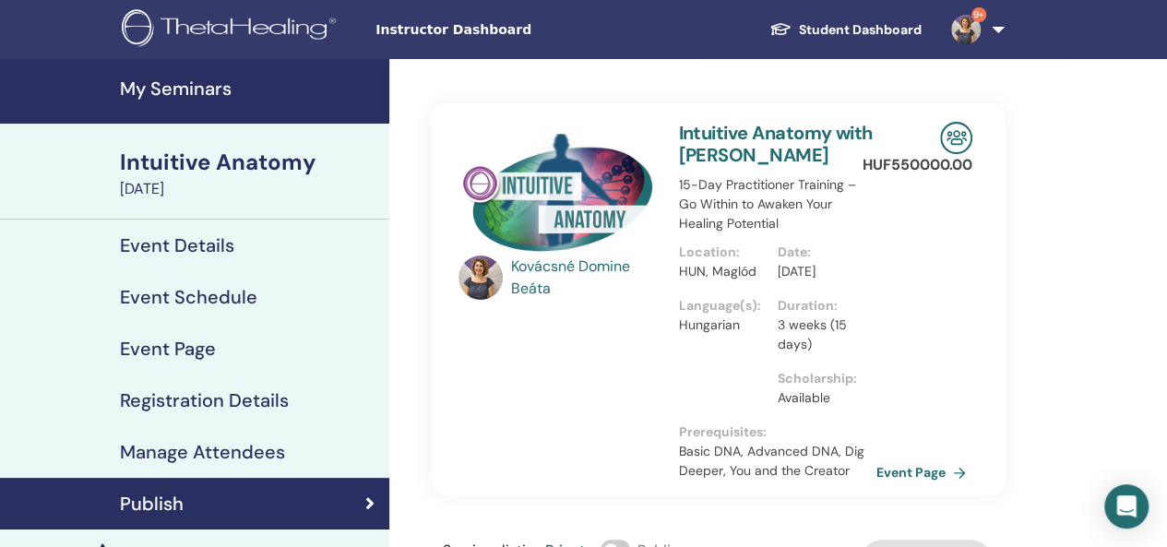
click at [223, 97] on h4 "My Seminars" at bounding box center [249, 89] width 258 height 22
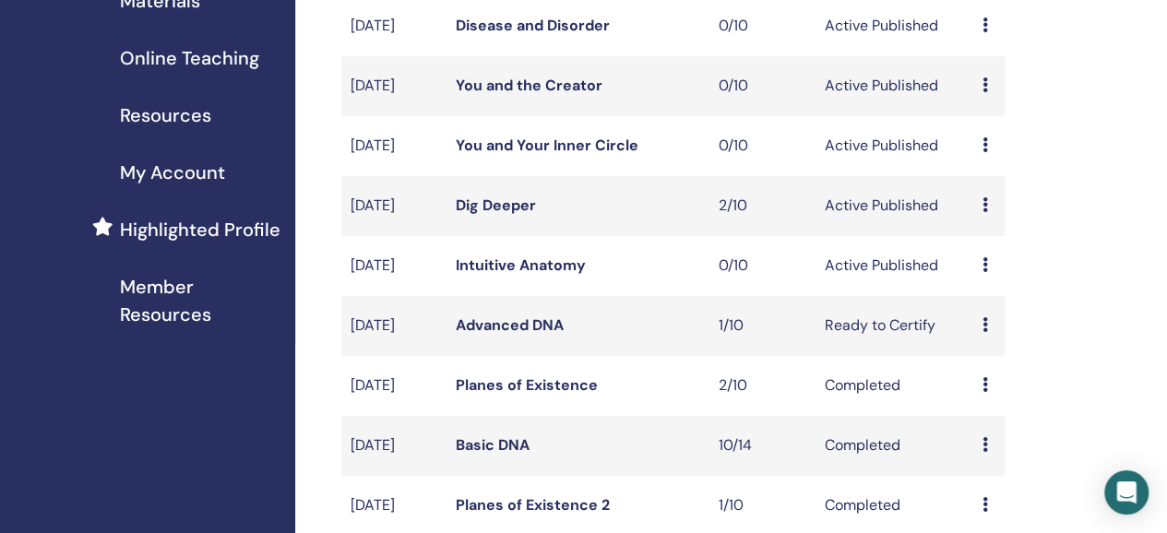
scroll to position [369, 0]
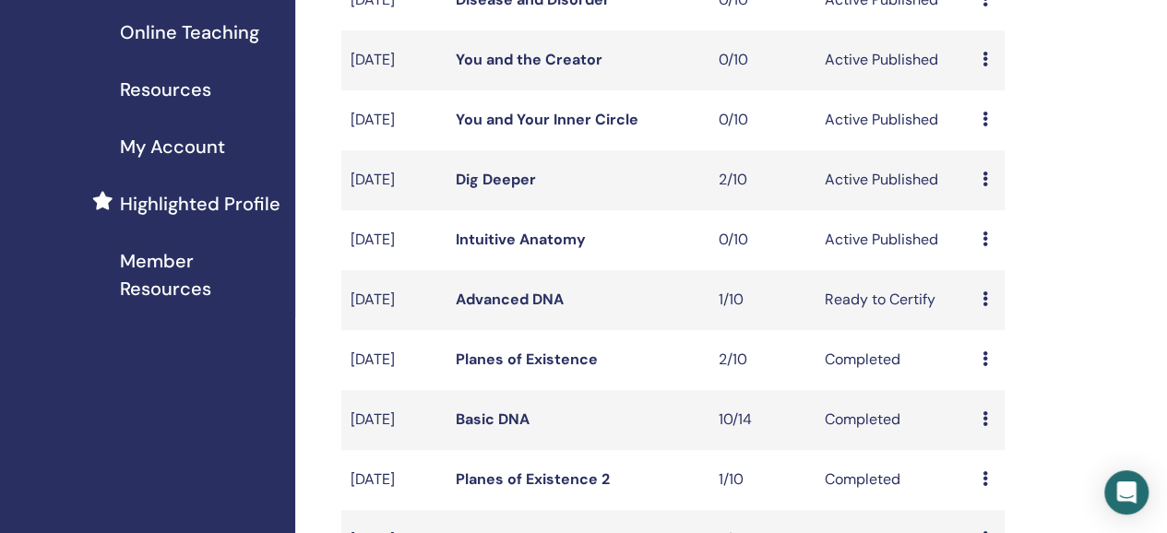
click at [568, 249] on link "Intuitive Anatomy" at bounding box center [521, 239] width 130 height 19
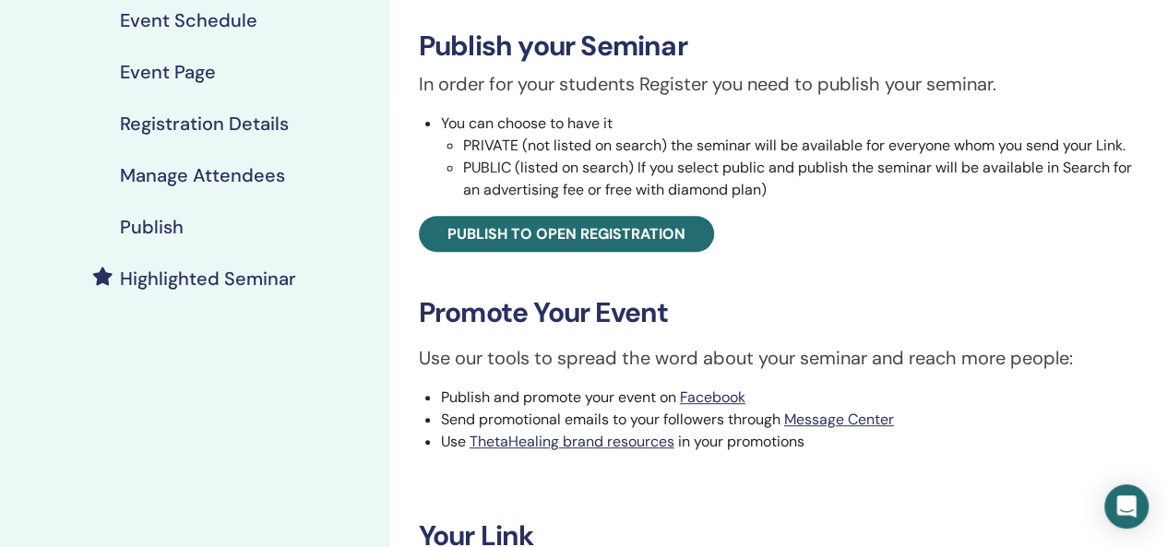
scroll to position [554, 0]
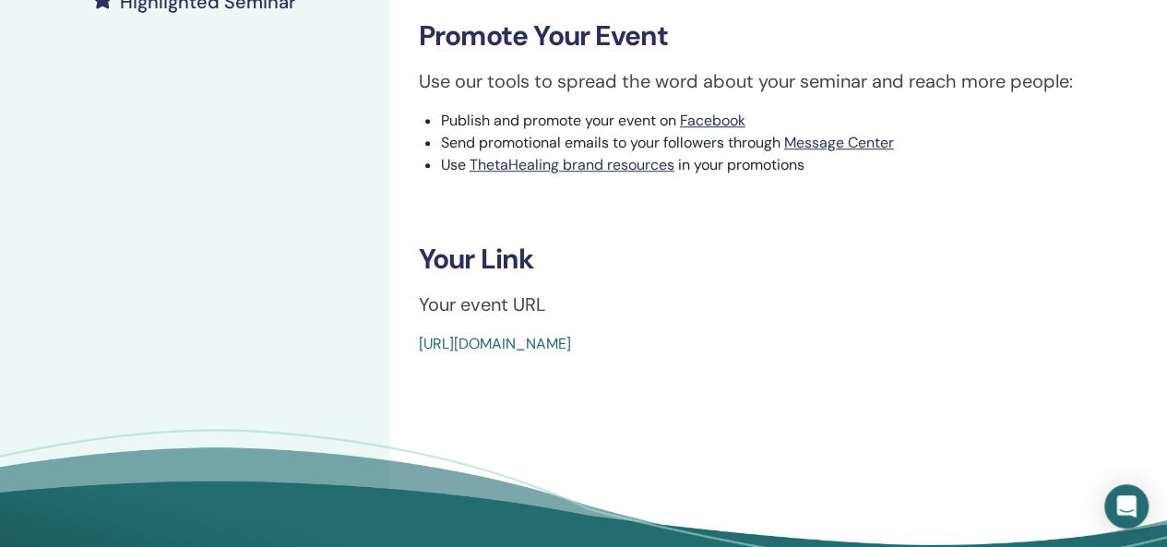
click at [571, 342] on link "https://www.thetahealing.com/seminar-378035-details.html" at bounding box center [495, 343] width 152 height 19
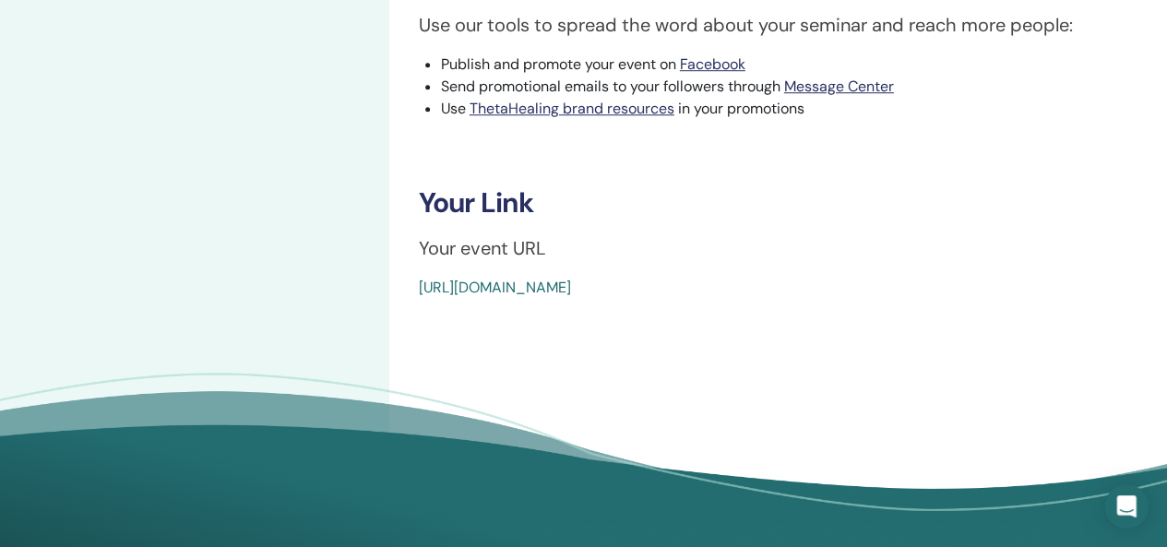
scroll to position [624, 0]
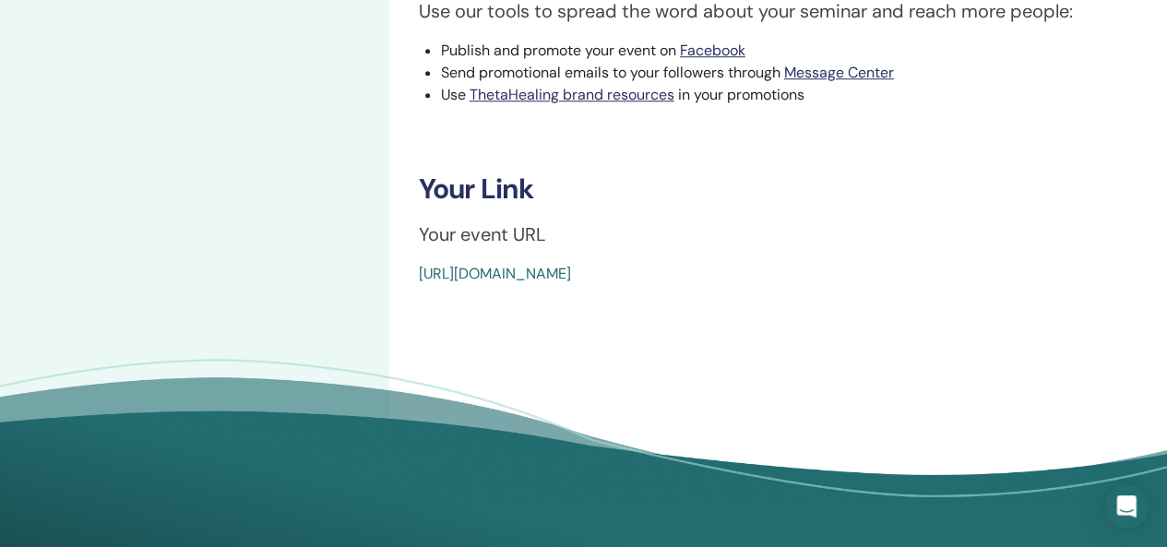
drag, startPoint x: 845, startPoint y: 269, endPoint x: 402, endPoint y: 311, distance: 444.8
